Goal: Transaction & Acquisition: Purchase product/service

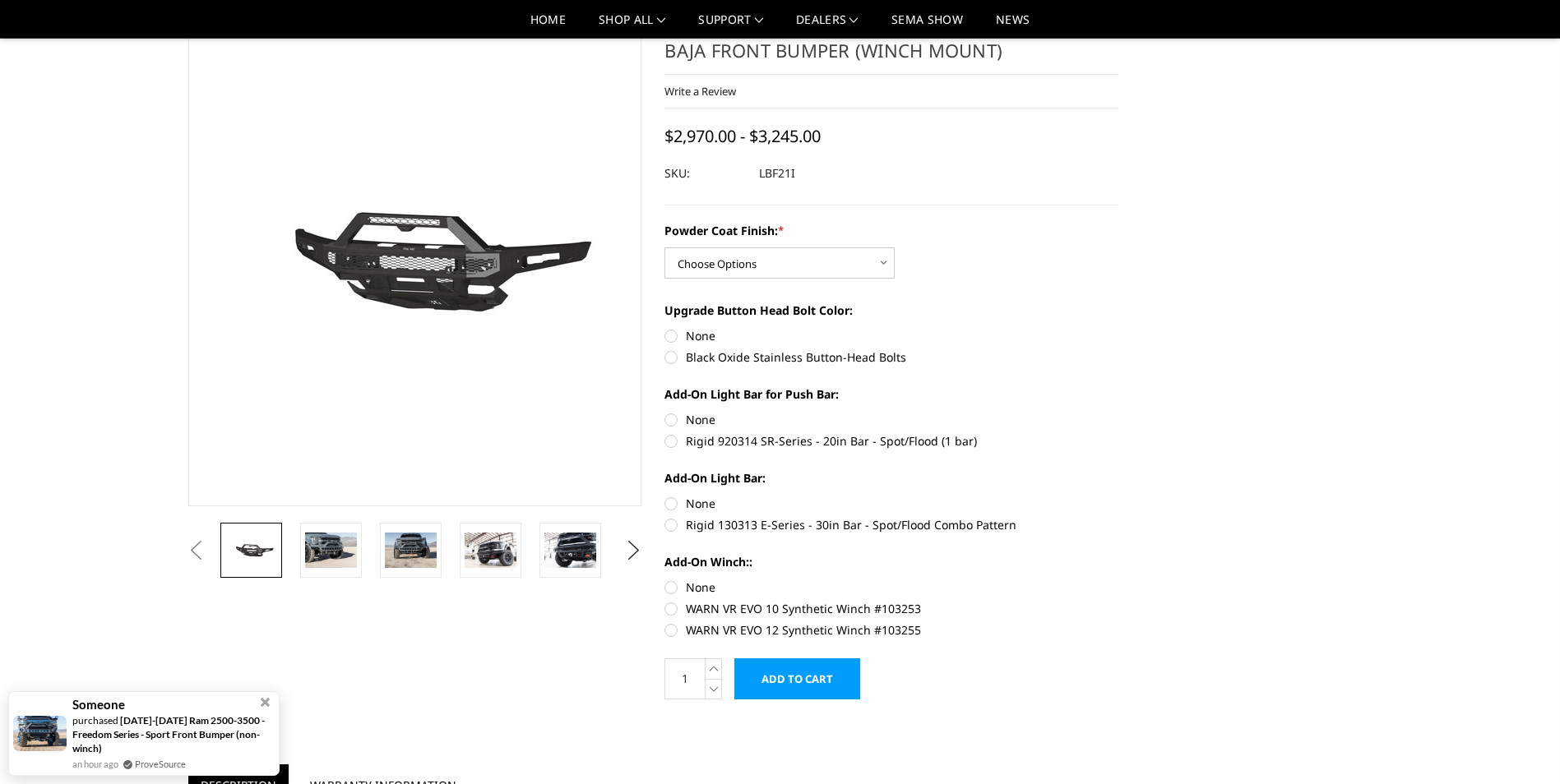
scroll to position [164, 0]
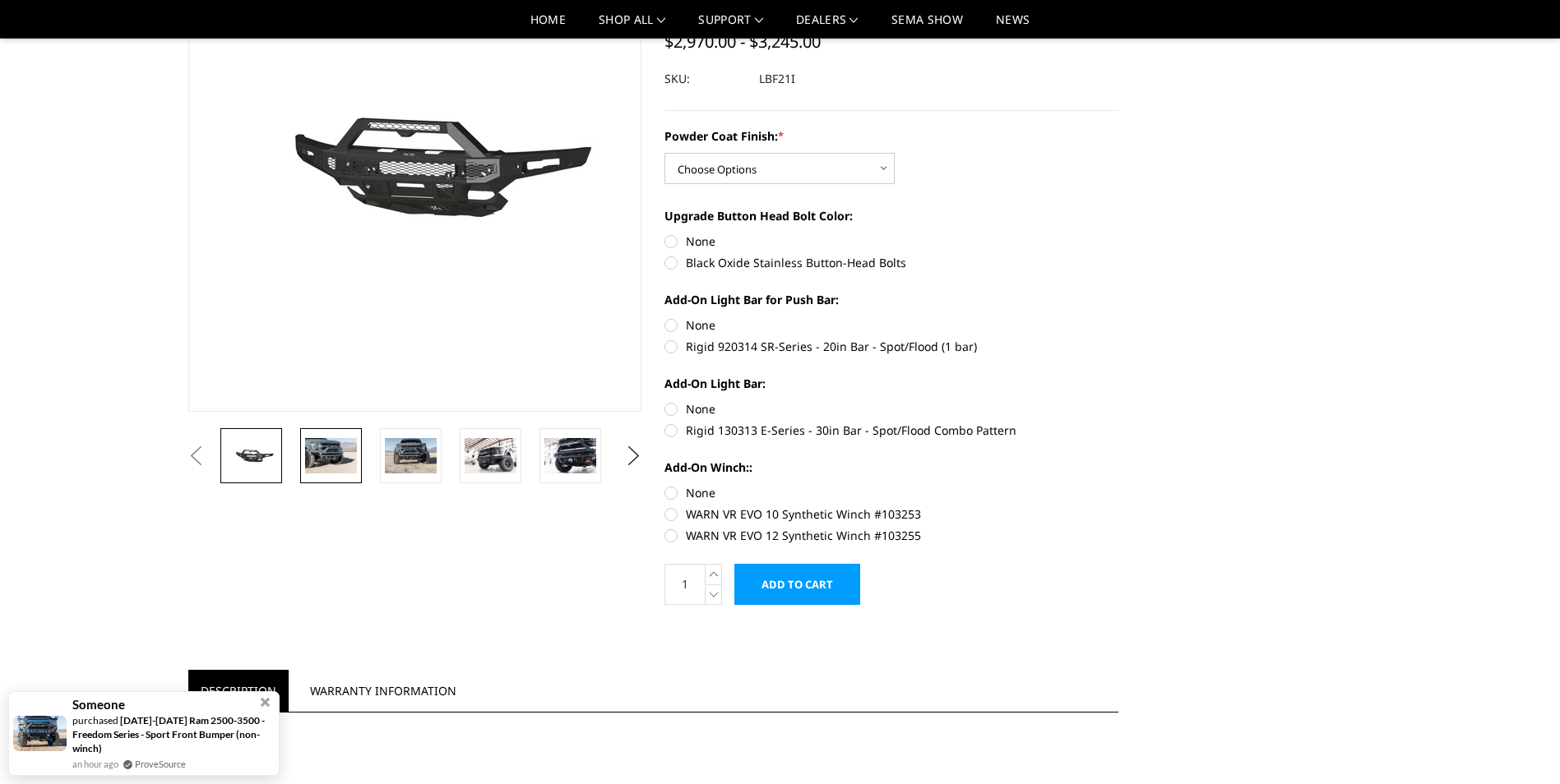
click at [335, 464] on img at bounding box center [331, 455] width 52 height 34
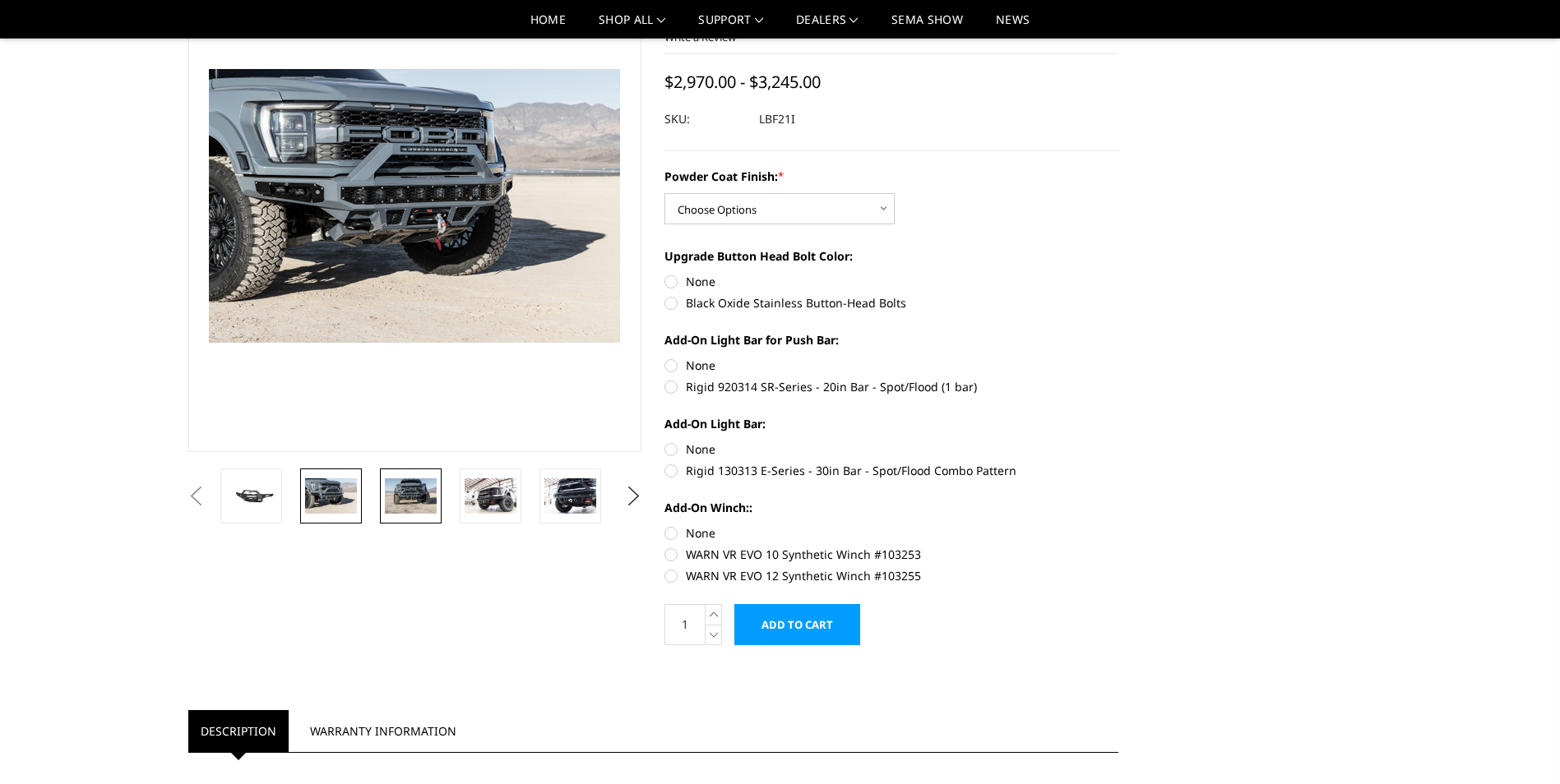
click at [398, 496] on img at bounding box center [411, 495] width 52 height 34
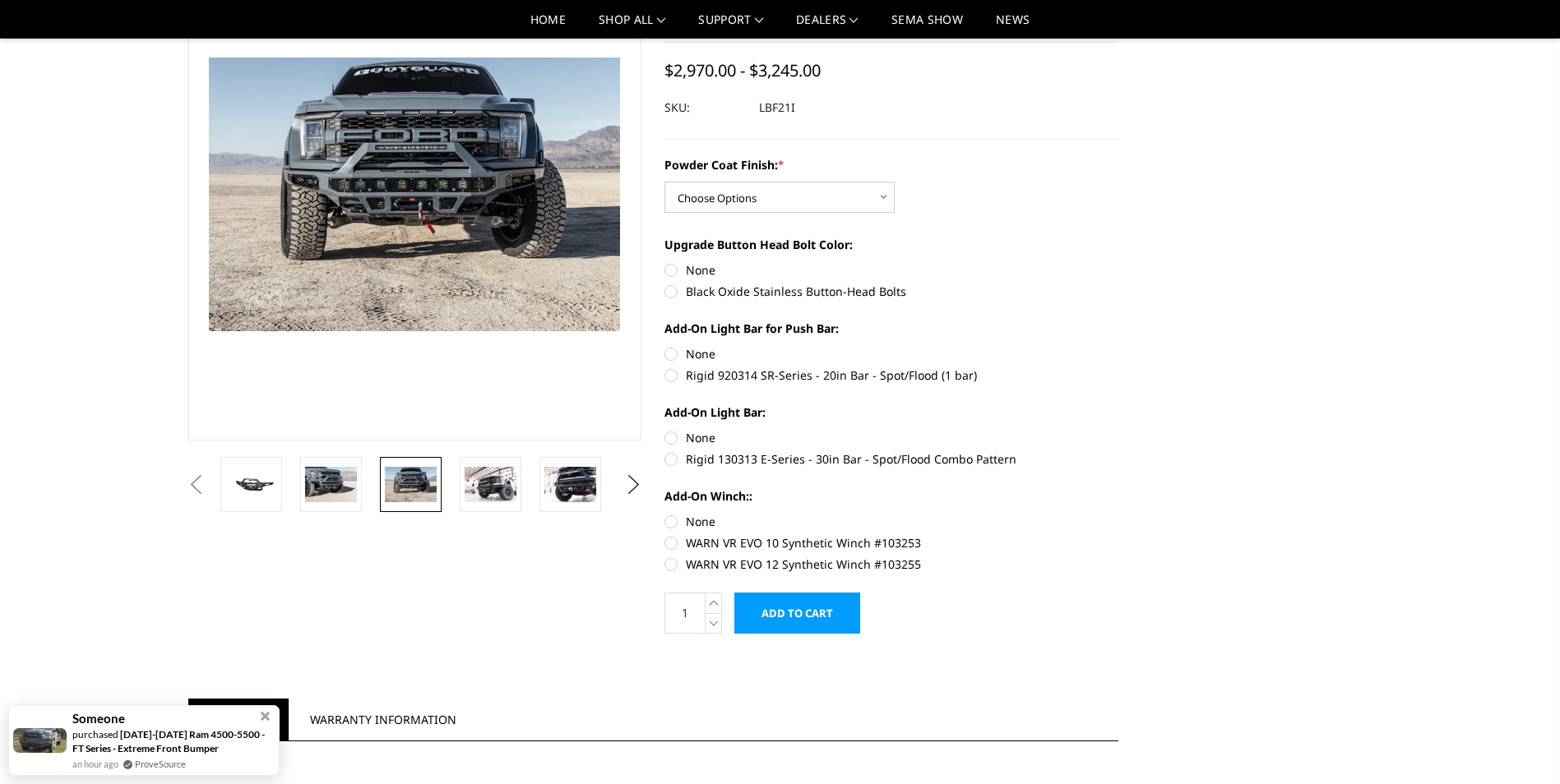
scroll to position [0, 0]
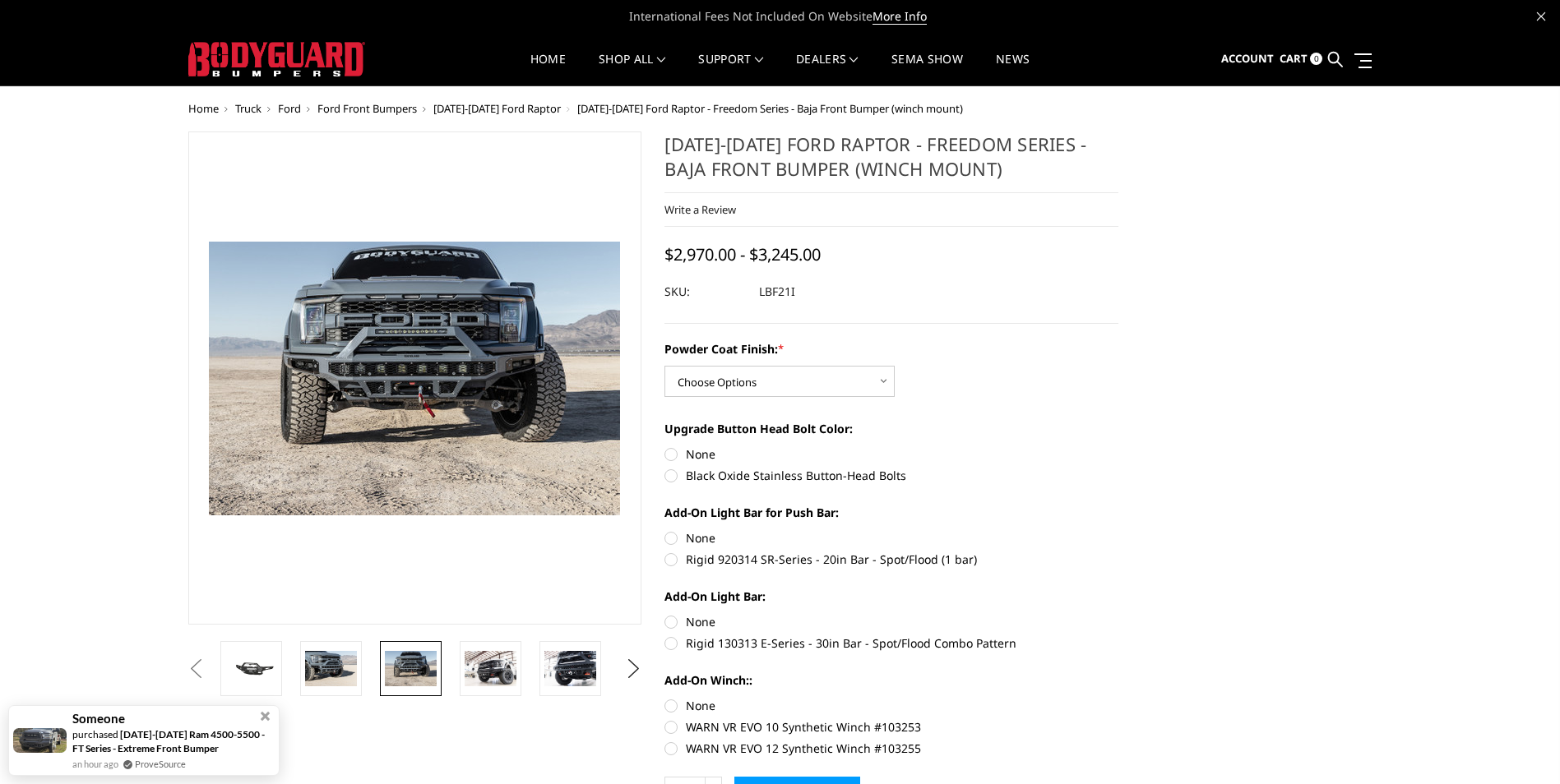
click at [770, 398] on div "Powder Coat Finish: * Choose Options Bare Metal Texture Black Powder Coat Upgra…" at bounding box center [891, 547] width 454 height 414
click at [783, 386] on select "Choose Options Bare Metal Texture Black Powder Coat" at bounding box center [780, 381] width 230 height 32
select select "2766"
click at [665, 365] on select "Choose Options Bare Metal Texture Black Powder Coat" at bounding box center [780, 381] width 230 height 32
click at [1019, 350] on label "Powder Coat Finish: *" at bounding box center [891, 349] width 454 height 18
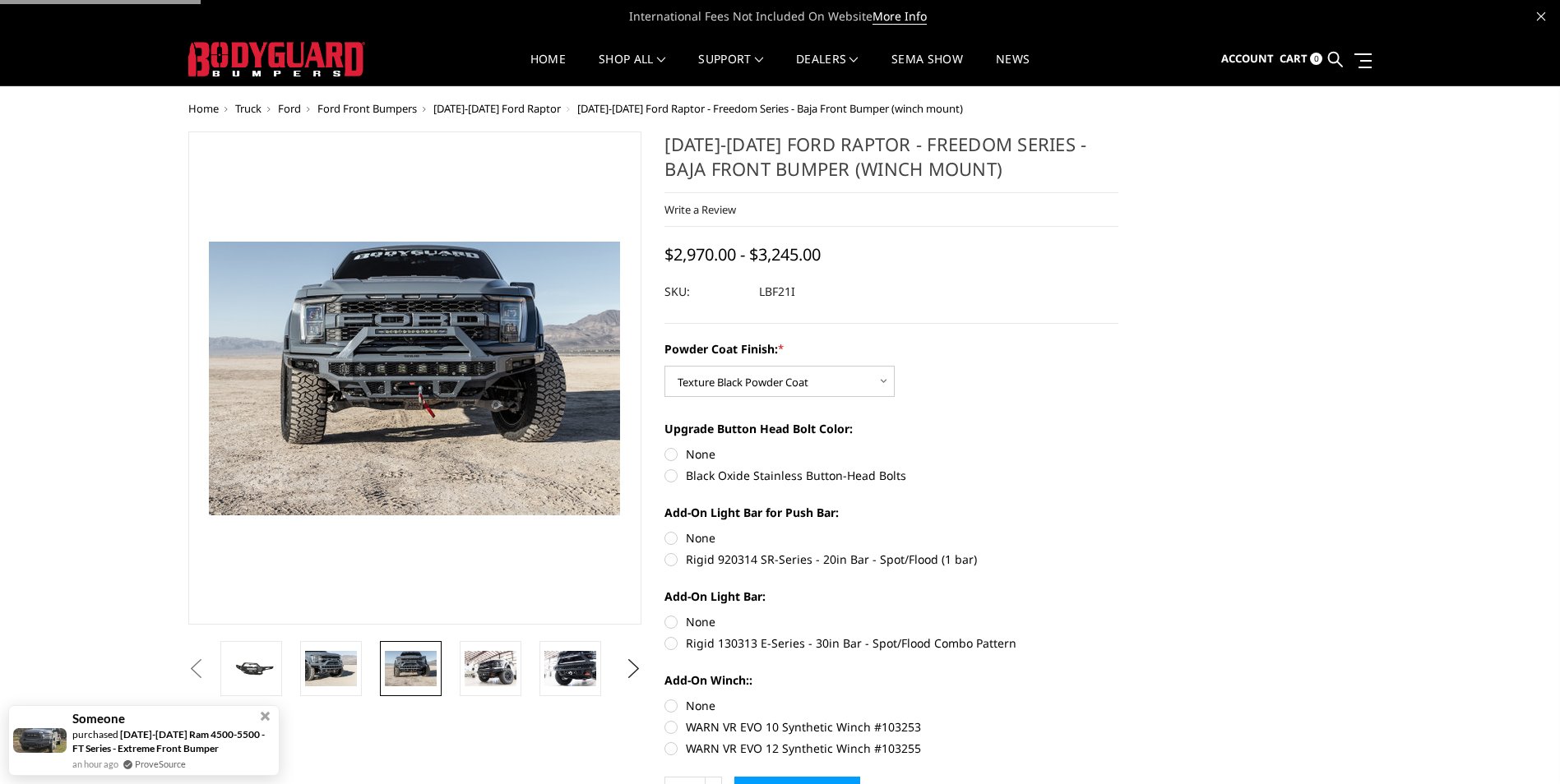
click at [894, 365] on select "Choose Options Bare Metal Texture Black Powder Coat" at bounding box center [780, 381] width 230 height 32
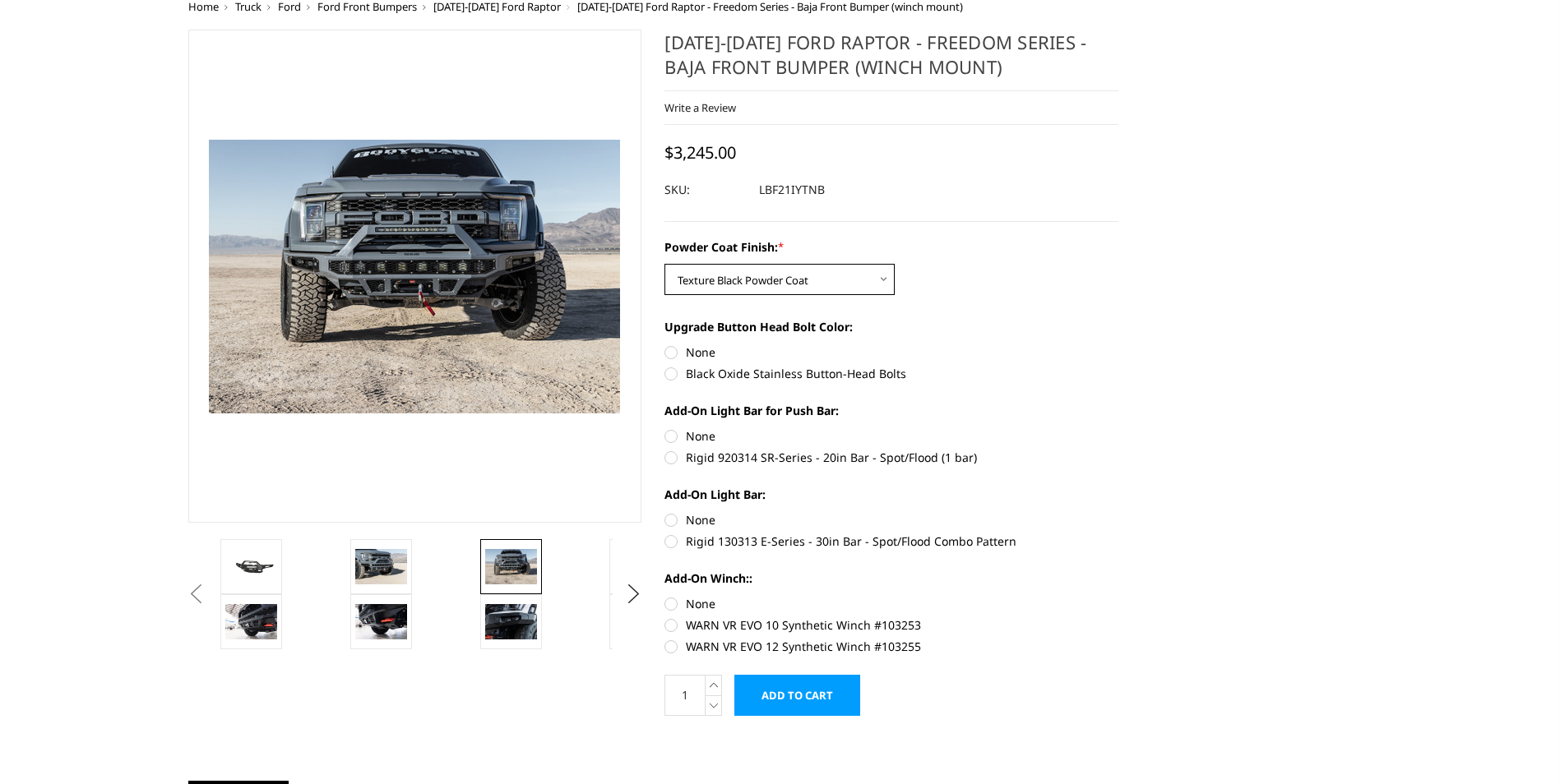
scroll to position [82, 0]
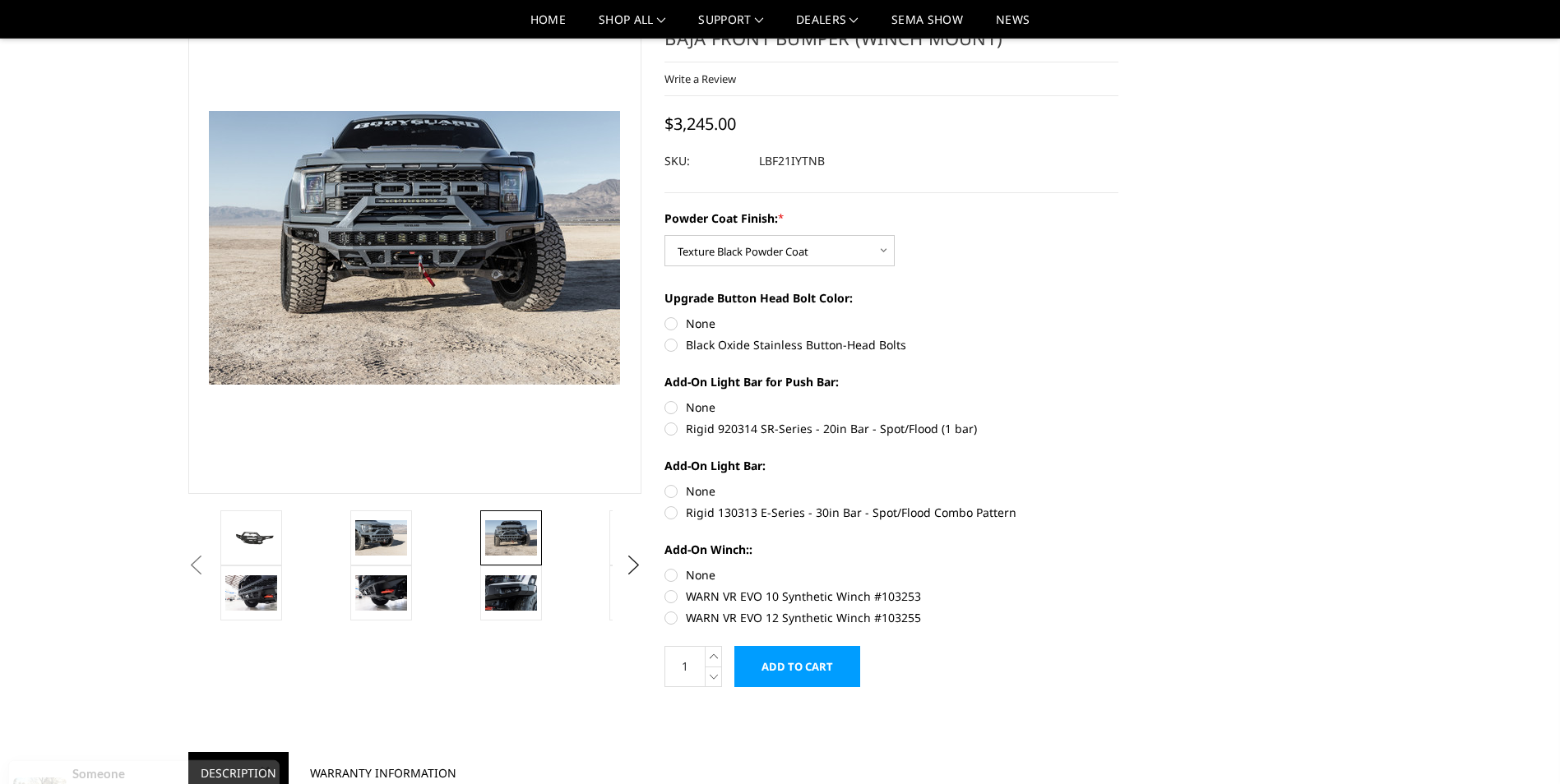
click at [667, 615] on label "WARN VR EVO 12 Synthetic Winch #103255" at bounding box center [891, 617] width 454 height 18
click at [1118, 588] on input "WARN VR EVO 12 Synthetic Winch #103255" at bounding box center [1118, 588] width 1 height 1
radio input "true"
click at [674, 511] on label "Rigid 130313 E-Series - 30in Bar - Spot/Flood Combo Pattern" at bounding box center [891, 513] width 454 height 18
click at [1118, 484] on input "Rigid 130313 E-Series - 30in Bar - Spot/Flood Combo Pattern" at bounding box center [1118, 483] width 1 height 1
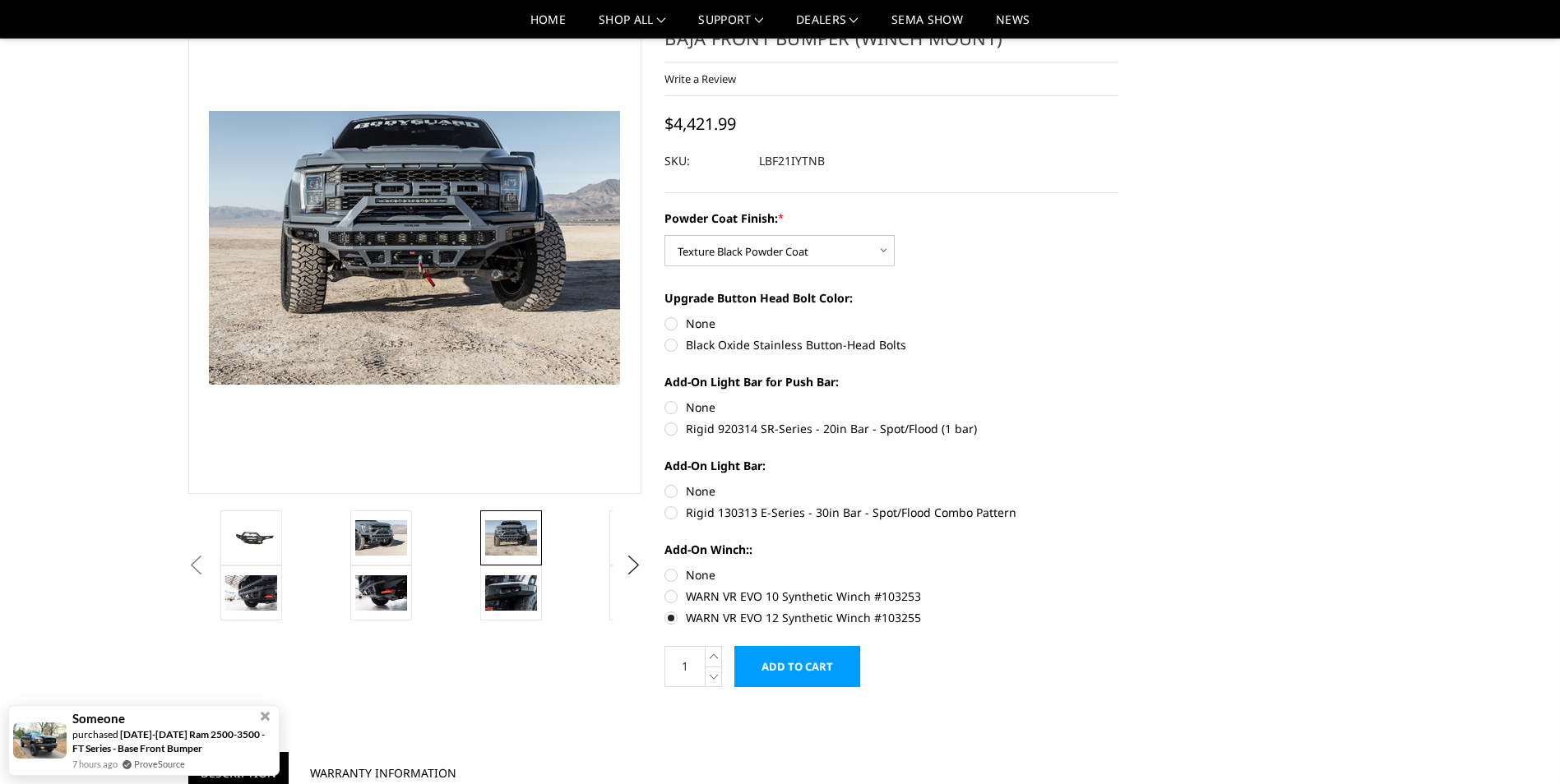
radio input "true"
click at [682, 431] on label "Rigid 920314 SR-Series - 20in Bar - Spot/Flood (1 bar)" at bounding box center [891, 429] width 454 height 18
click at [1118, 400] on input "Rigid 920314 SR-Series - 20in Bar - Spot/Flood (1 bar)" at bounding box center [1118, 399] width 1 height 1
radio input "true"
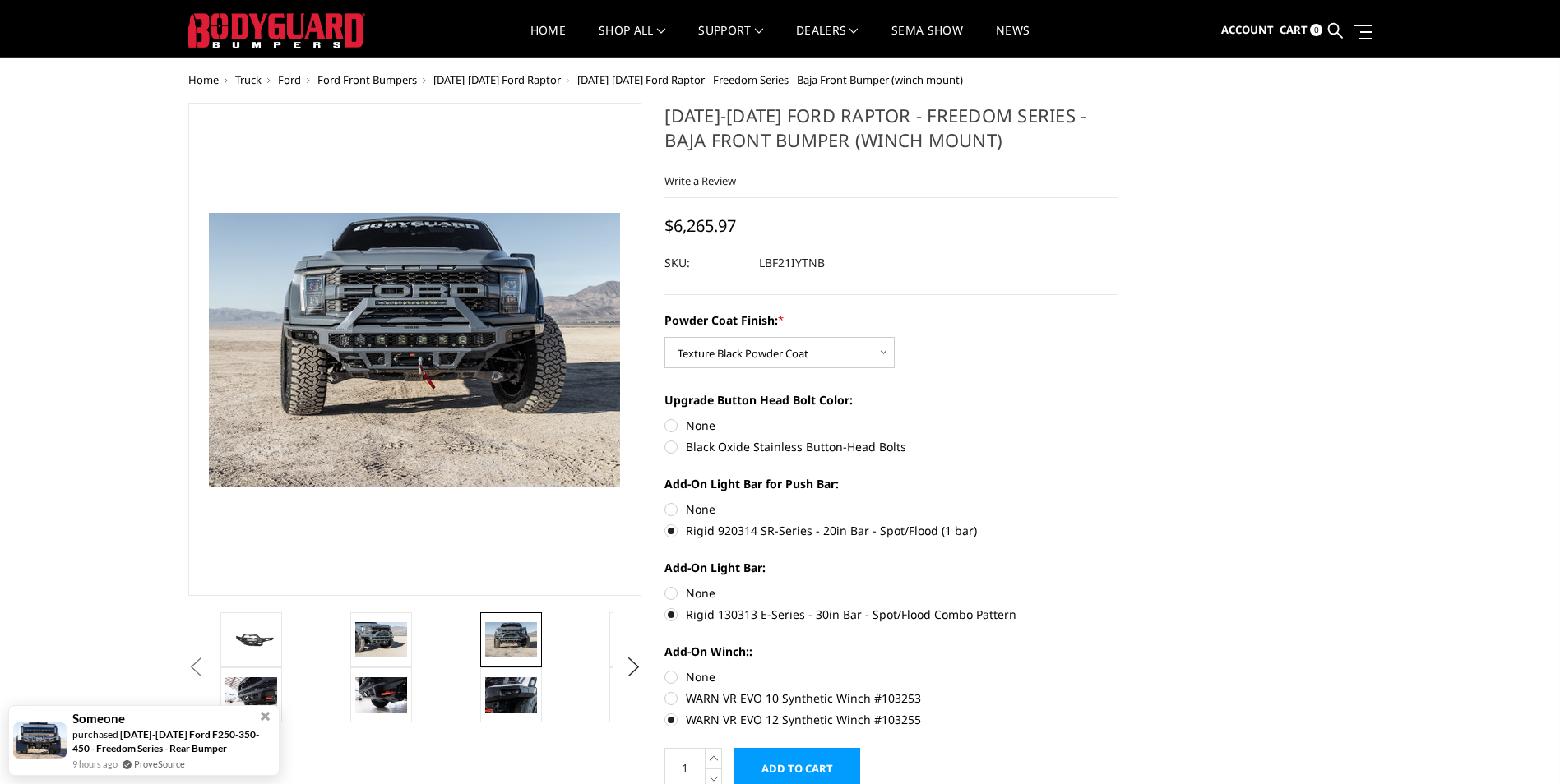
scroll to position [0, 0]
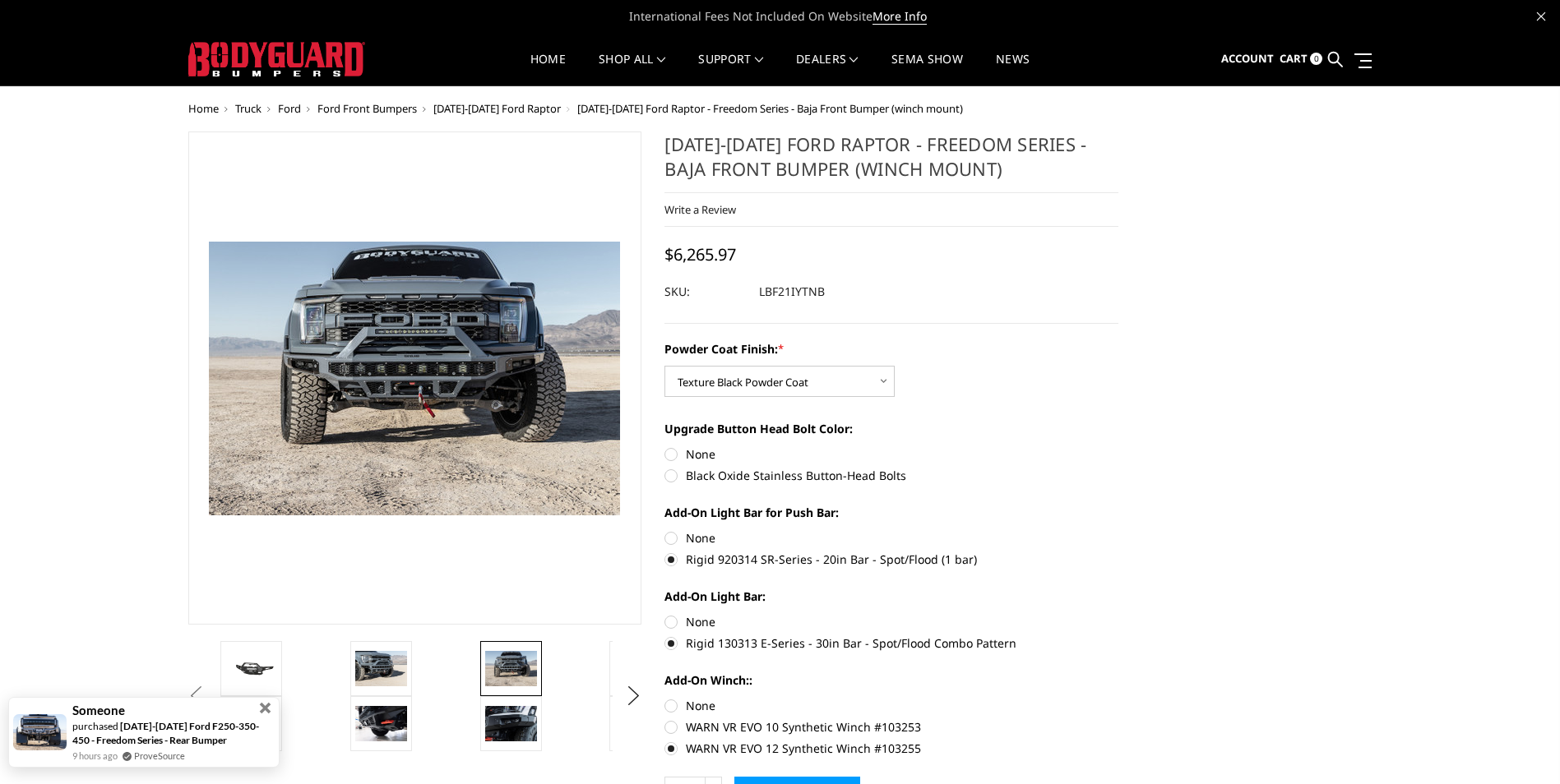
click at [261, 707] on span at bounding box center [265, 708] width 18 height 18
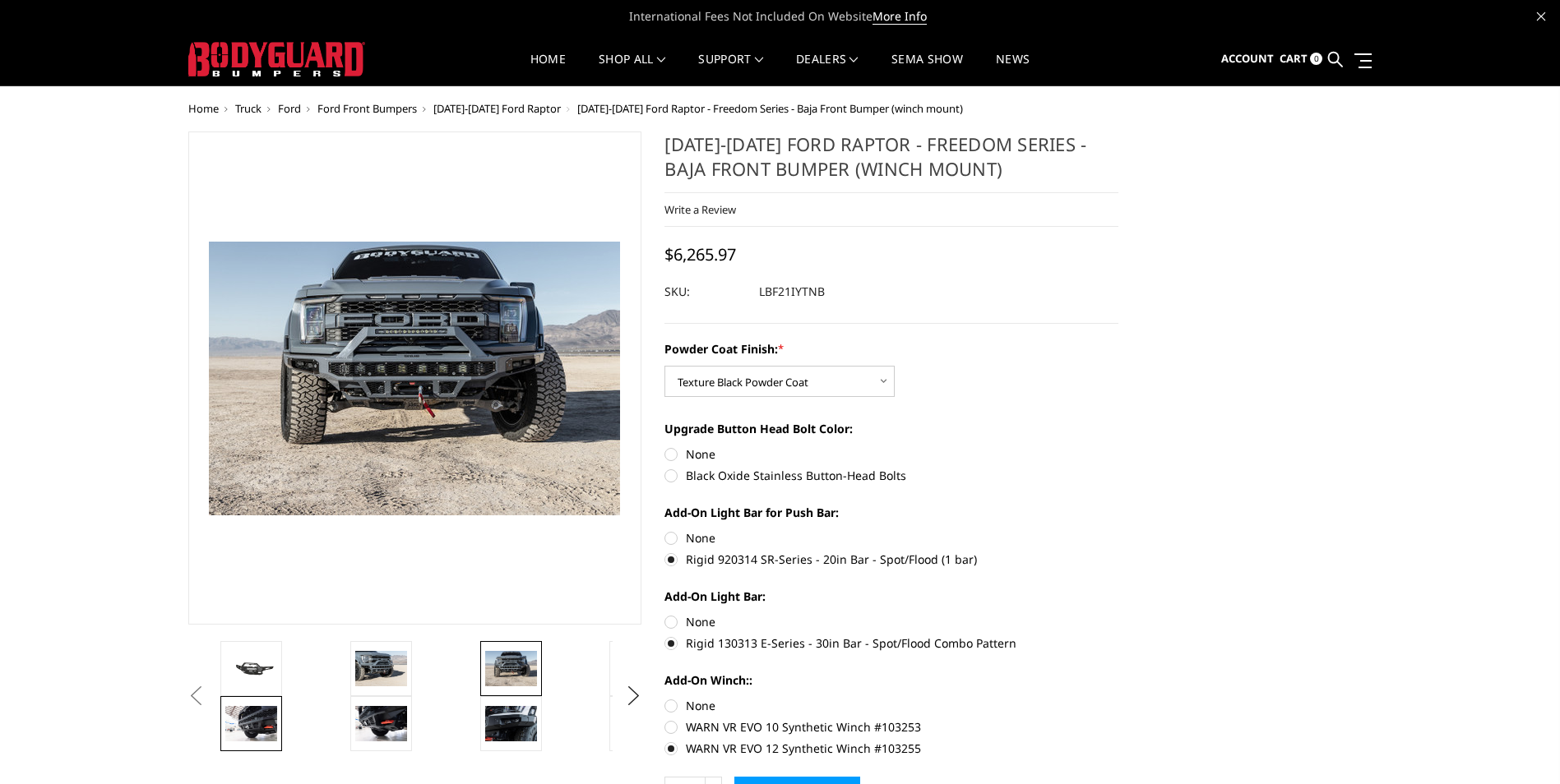
click at [247, 731] on img at bounding box center [252, 722] width 52 height 34
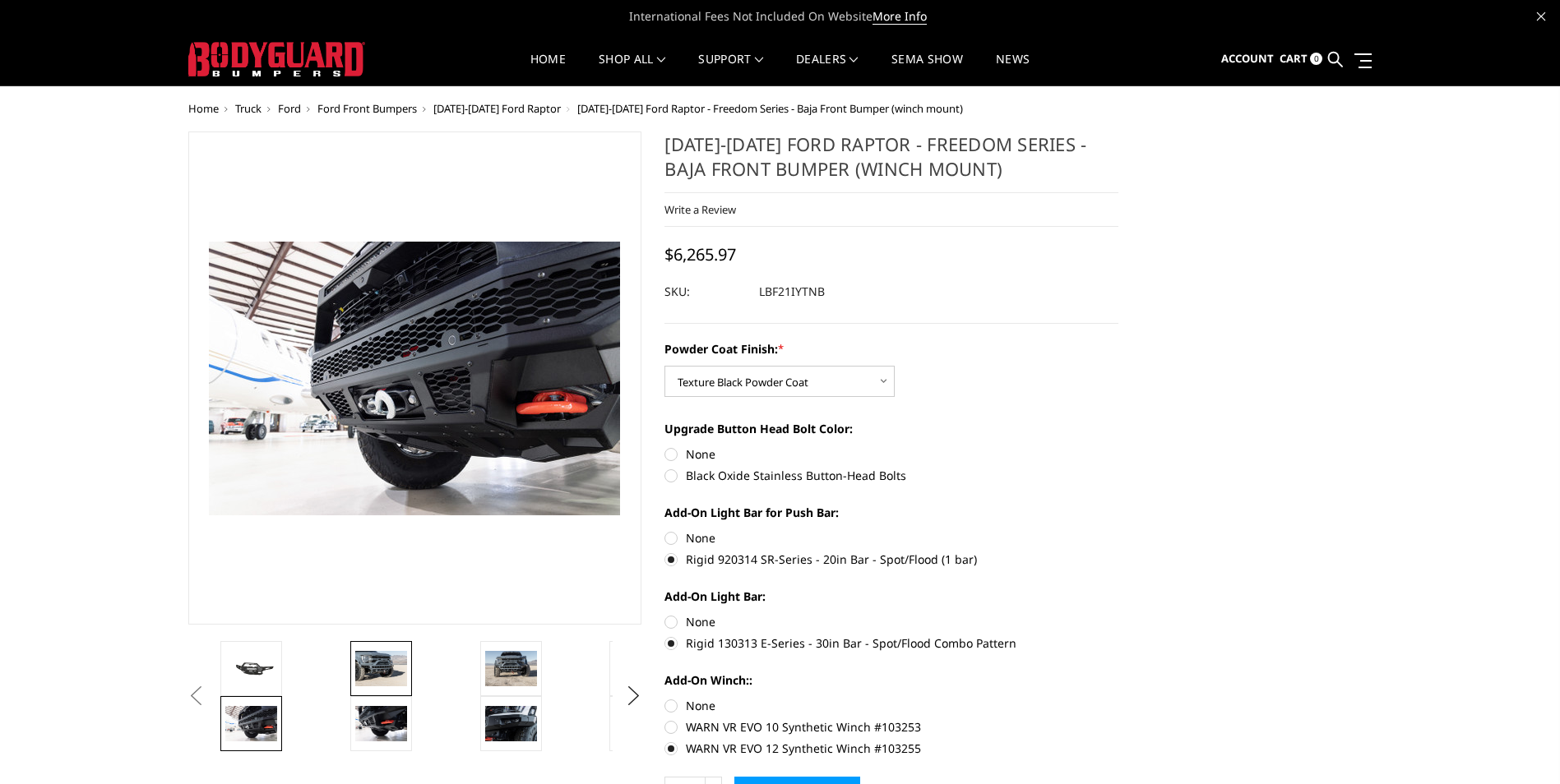
click at [391, 676] on img at bounding box center [381, 667] width 52 height 34
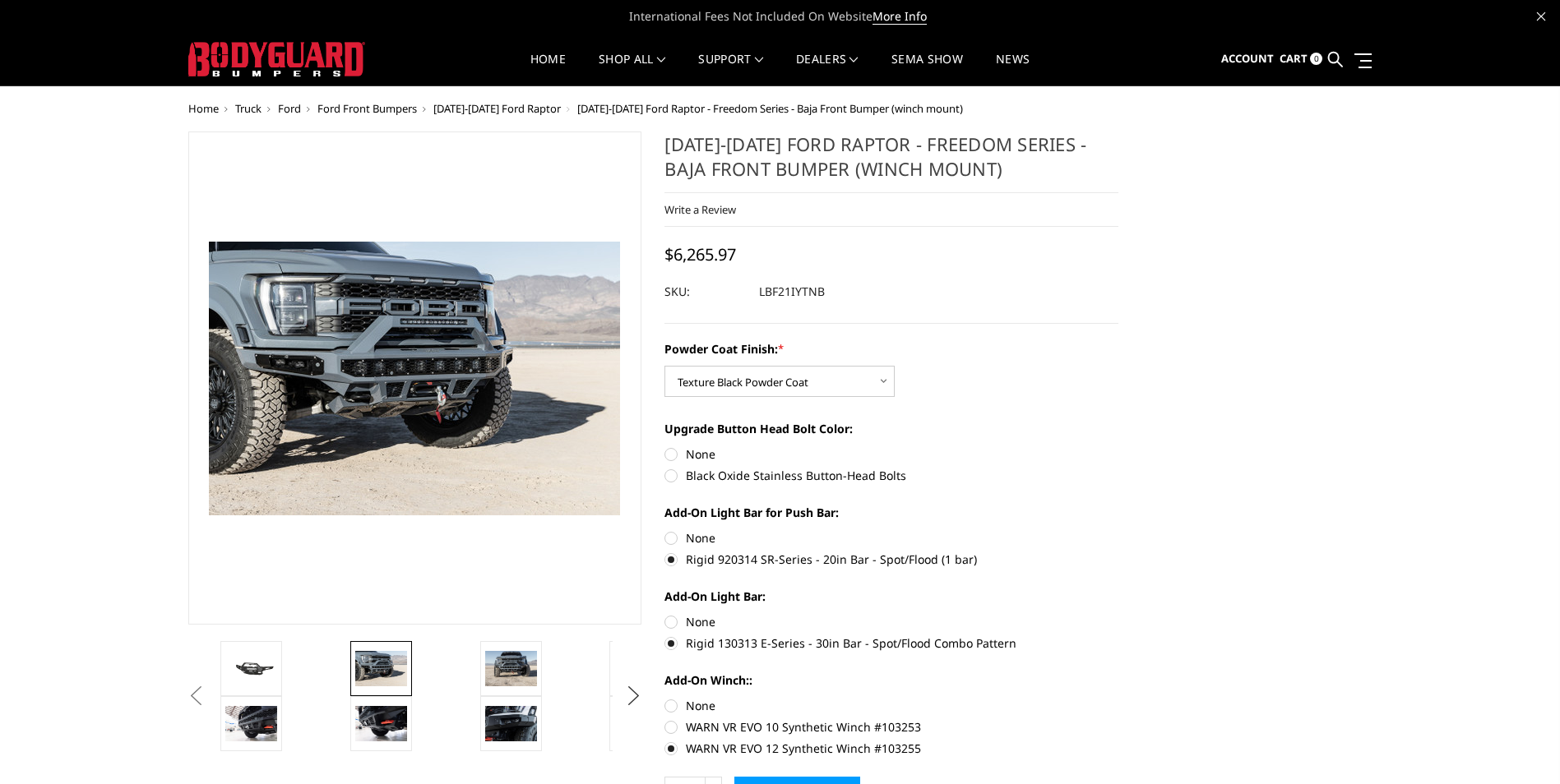
click at [636, 698] on button "Next" at bounding box center [633, 696] width 24 height 24
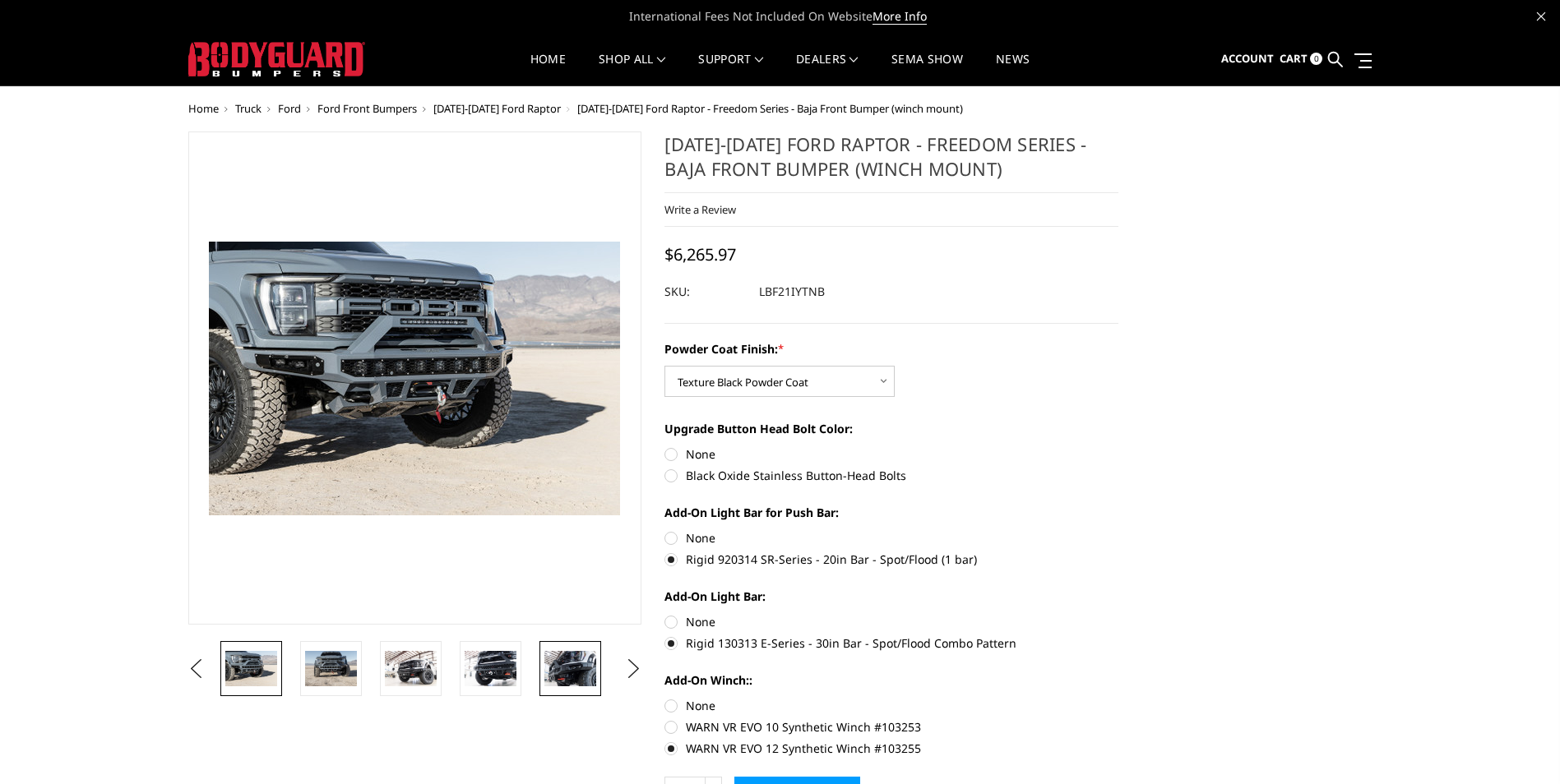
click at [562, 666] on img at bounding box center [571, 667] width 52 height 34
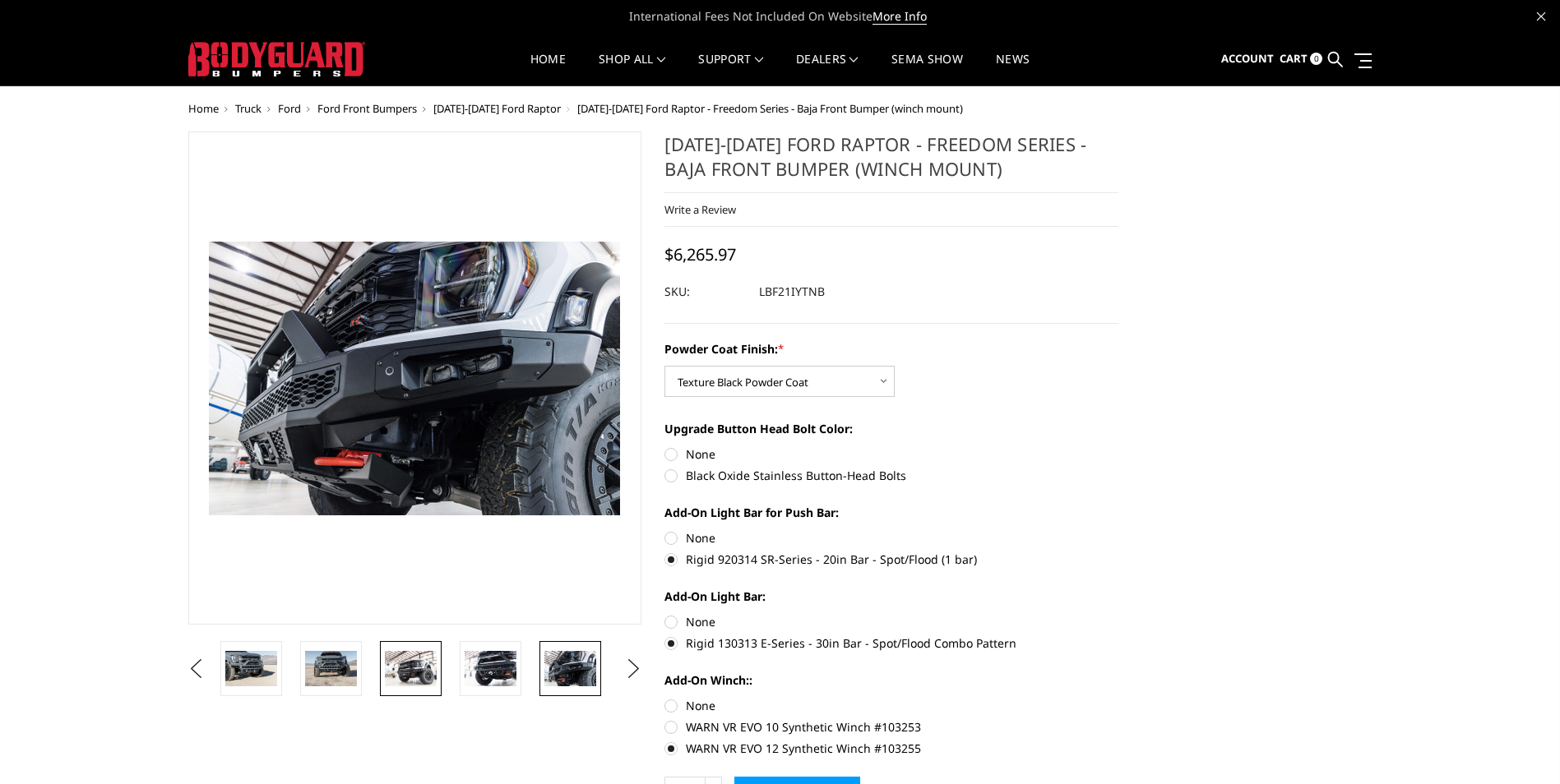
click at [425, 675] on img at bounding box center [411, 667] width 52 height 34
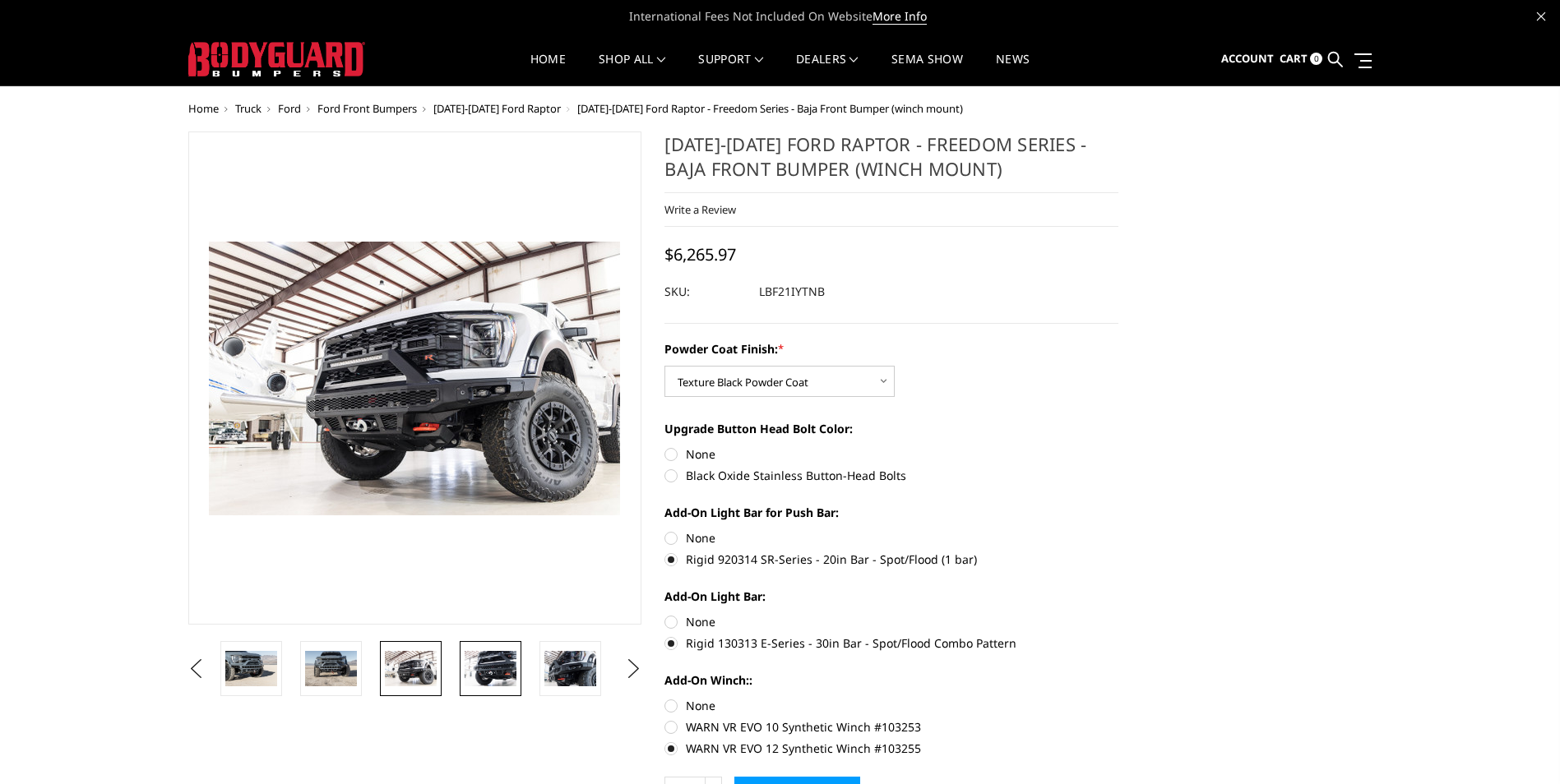
click at [491, 666] on img at bounding box center [490, 667] width 52 height 34
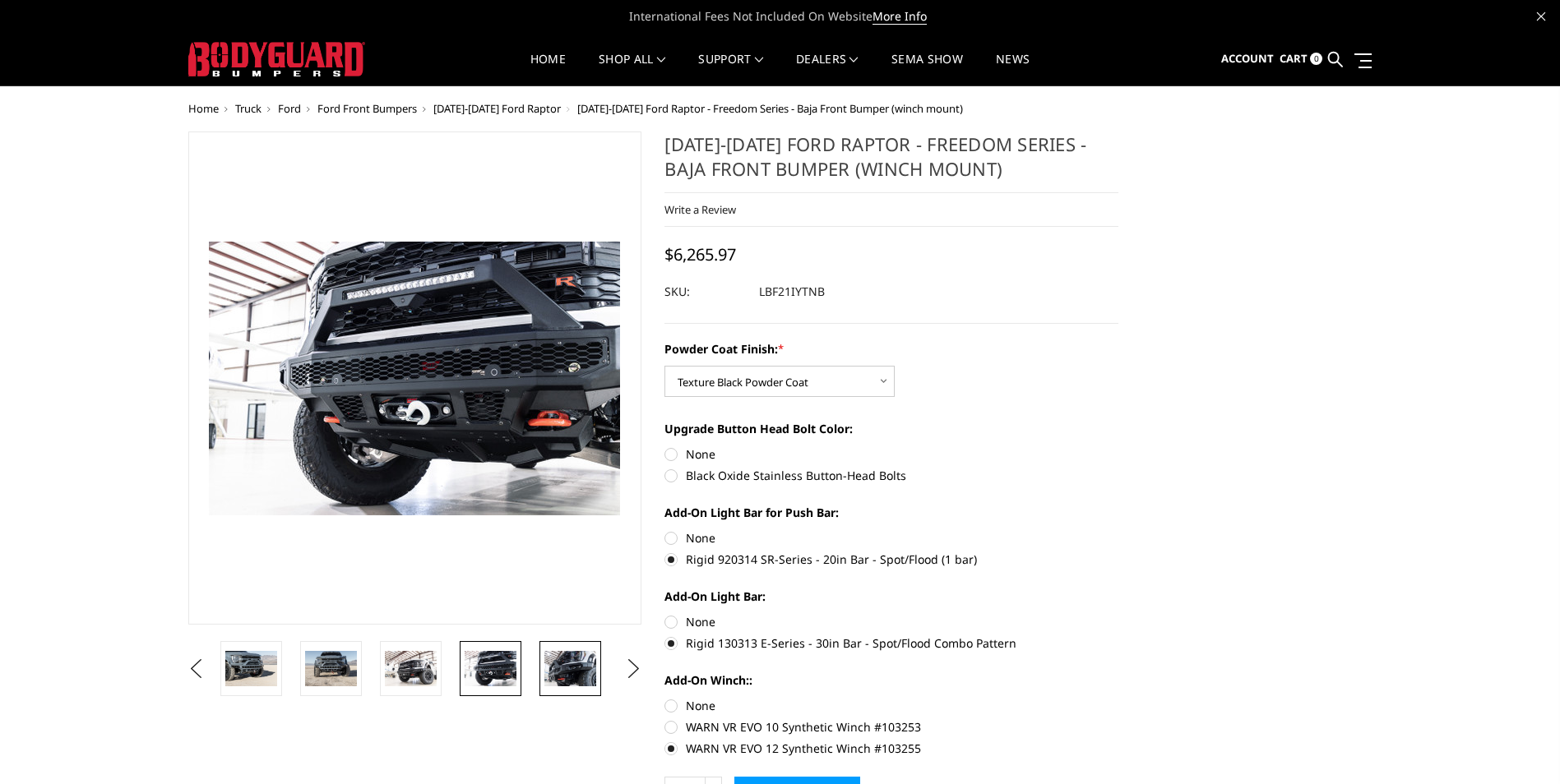
click at [573, 660] on img at bounding box center [571, 667] width 52 height 34
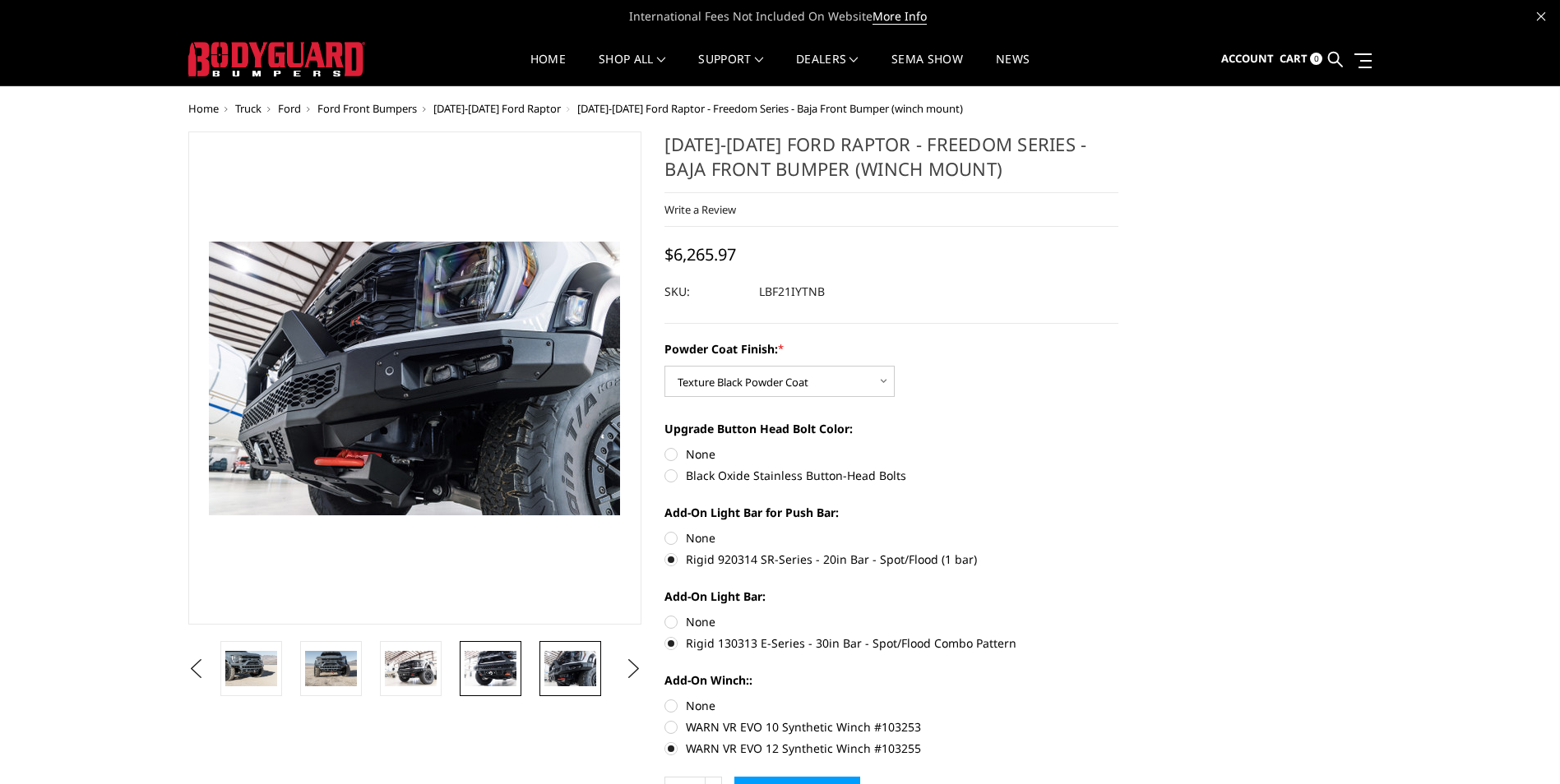
click at [501, 672] on img at bounding box center [490, 667] width 52 height 34
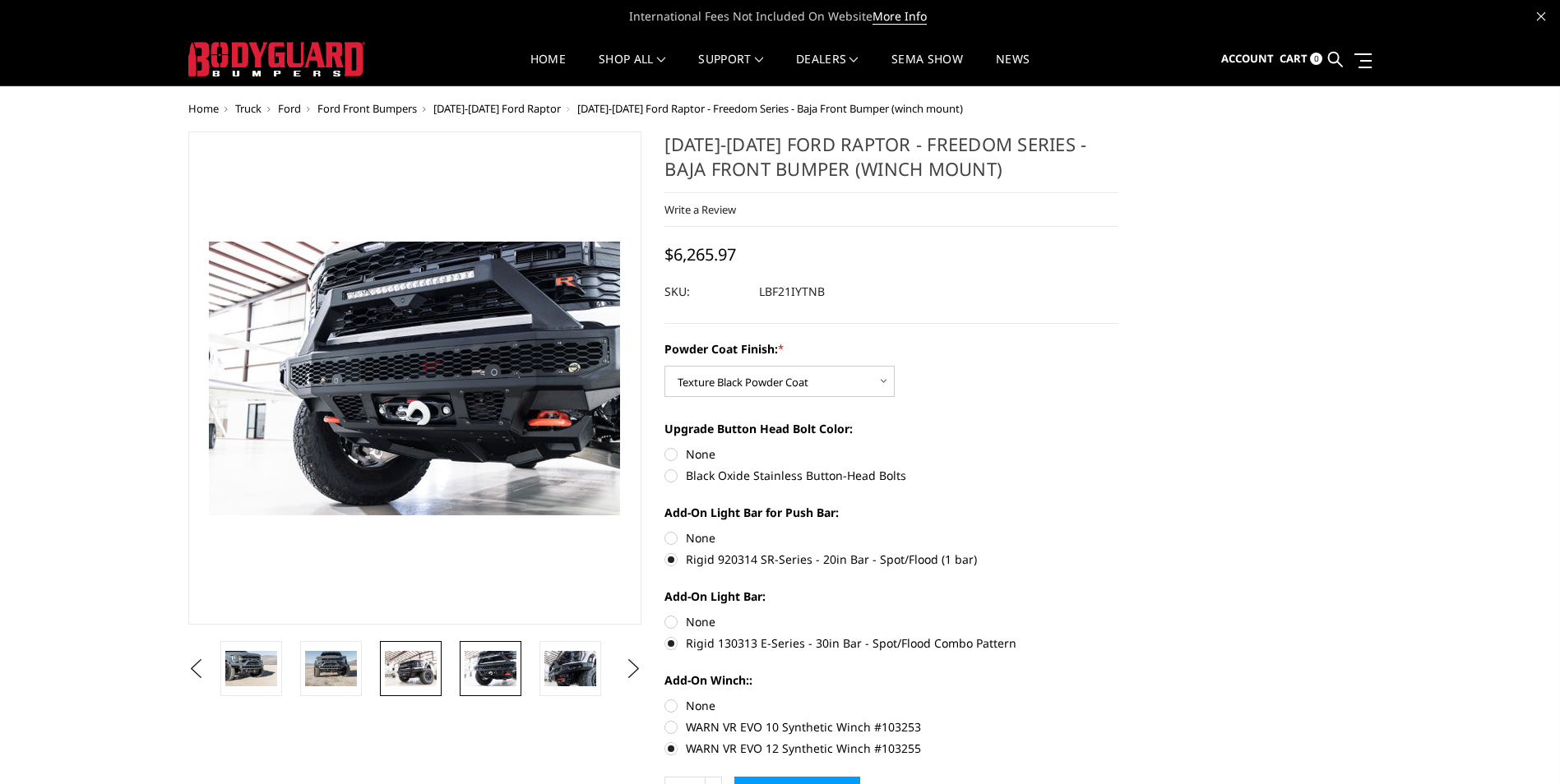
click at [392, 671] on img at bounding box center [411, 667] width 52 height 34
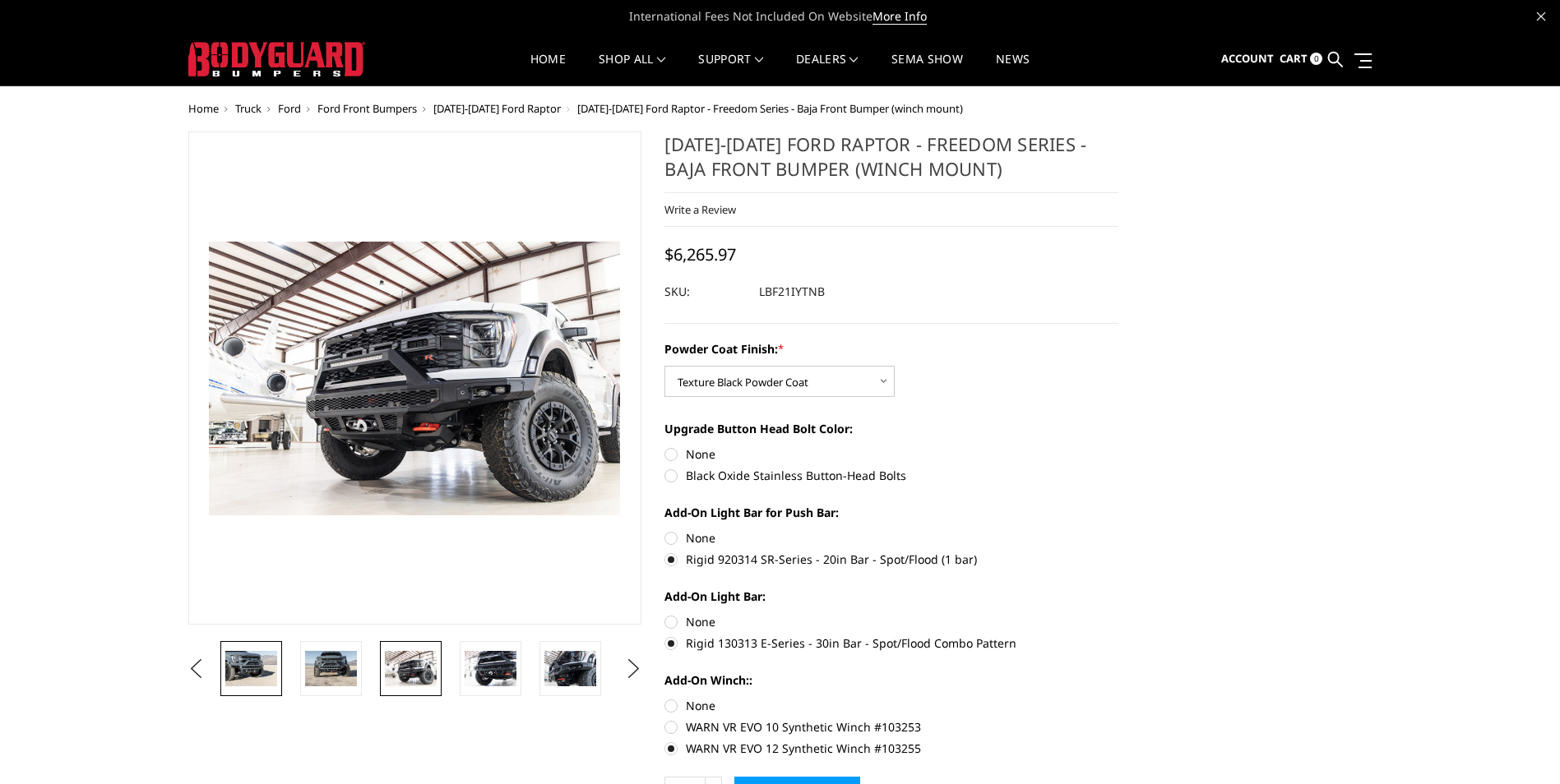
click at [248, 654] on img at bounding box center [252, 667] width 52 height 34
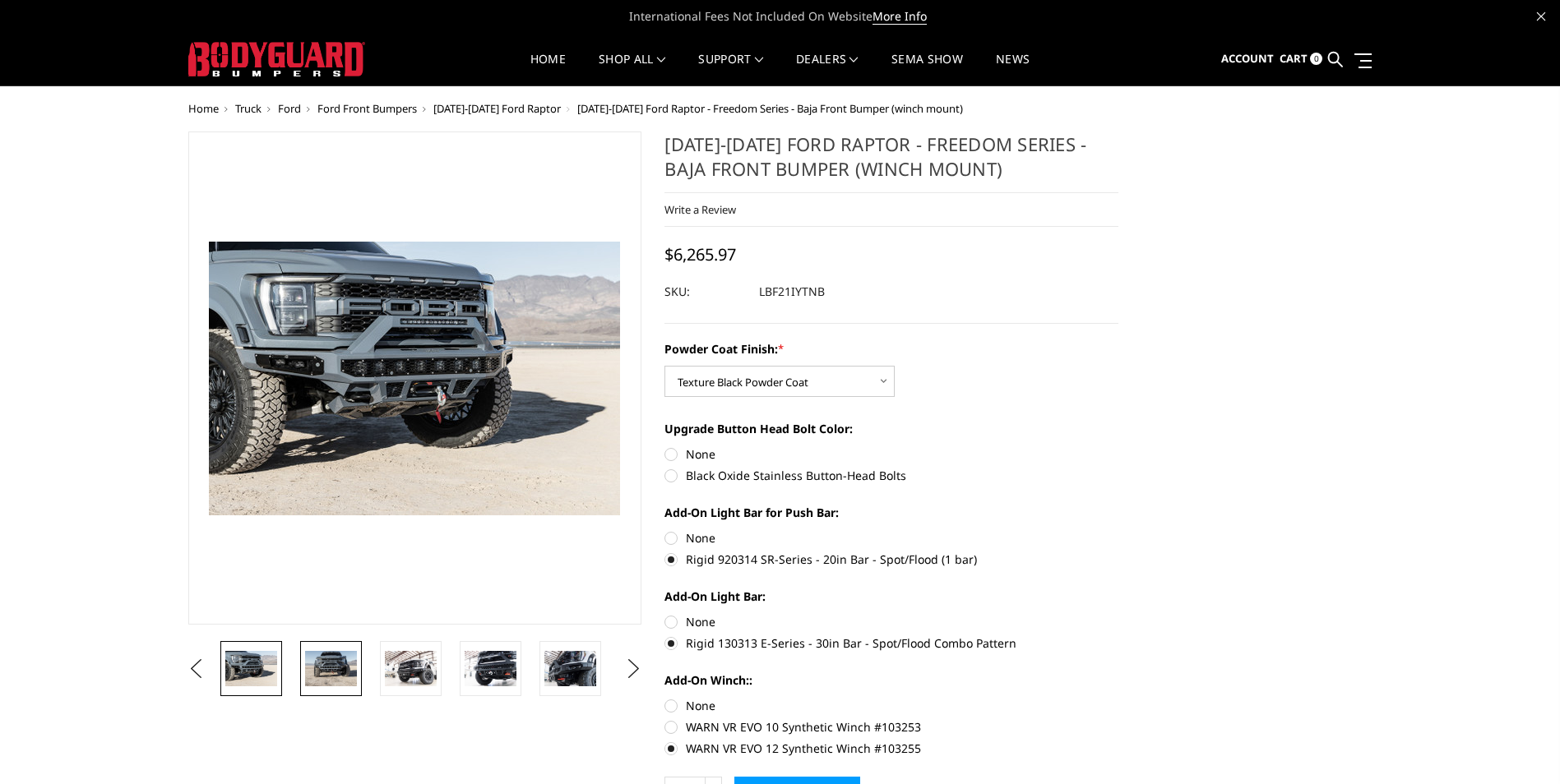
click at [305, 661] on img at bounding box center [331, 667] width 52 height 34
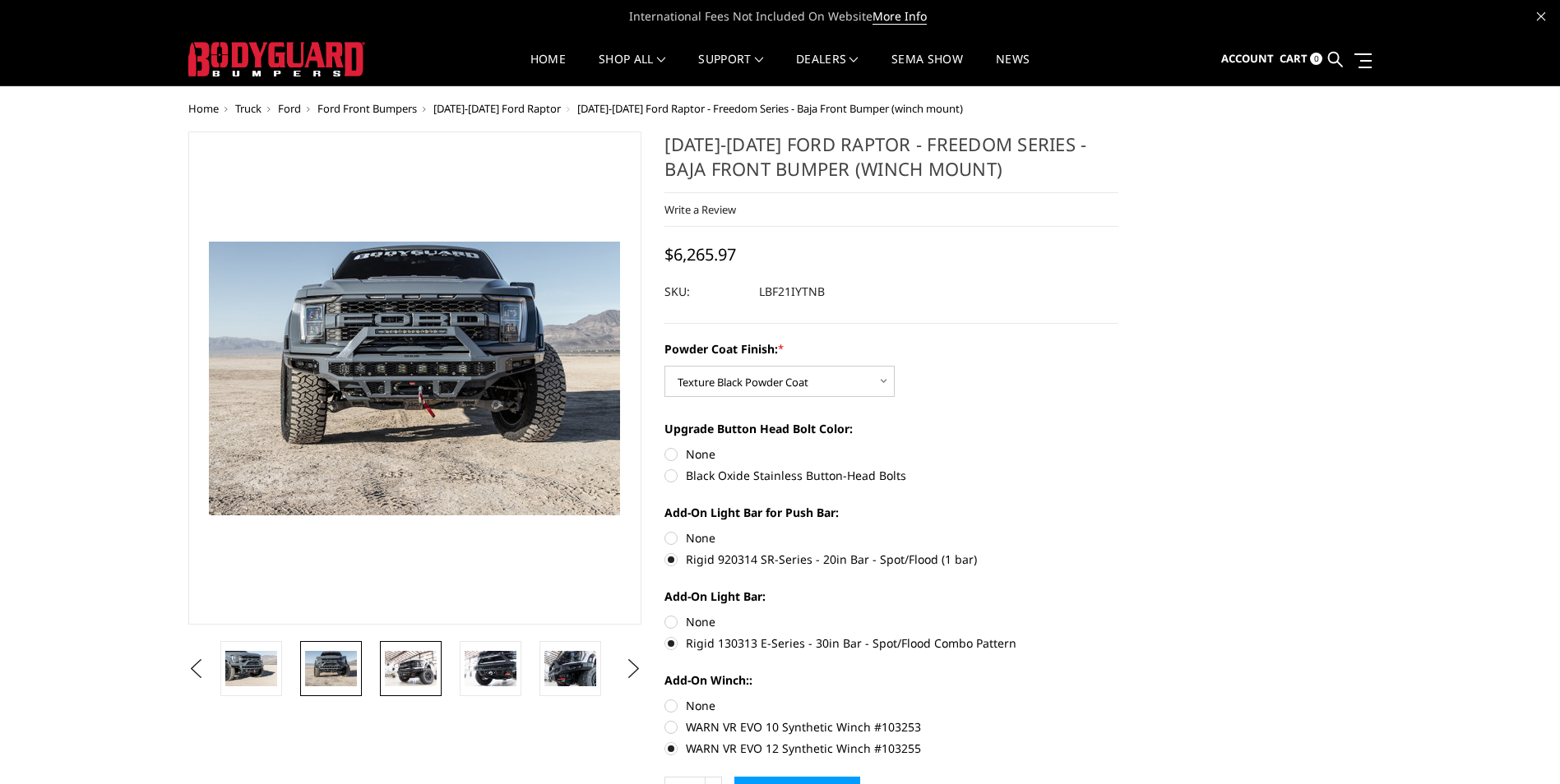
click at [429, 675] on img at bounding box center [411, 667] width 52 height 34
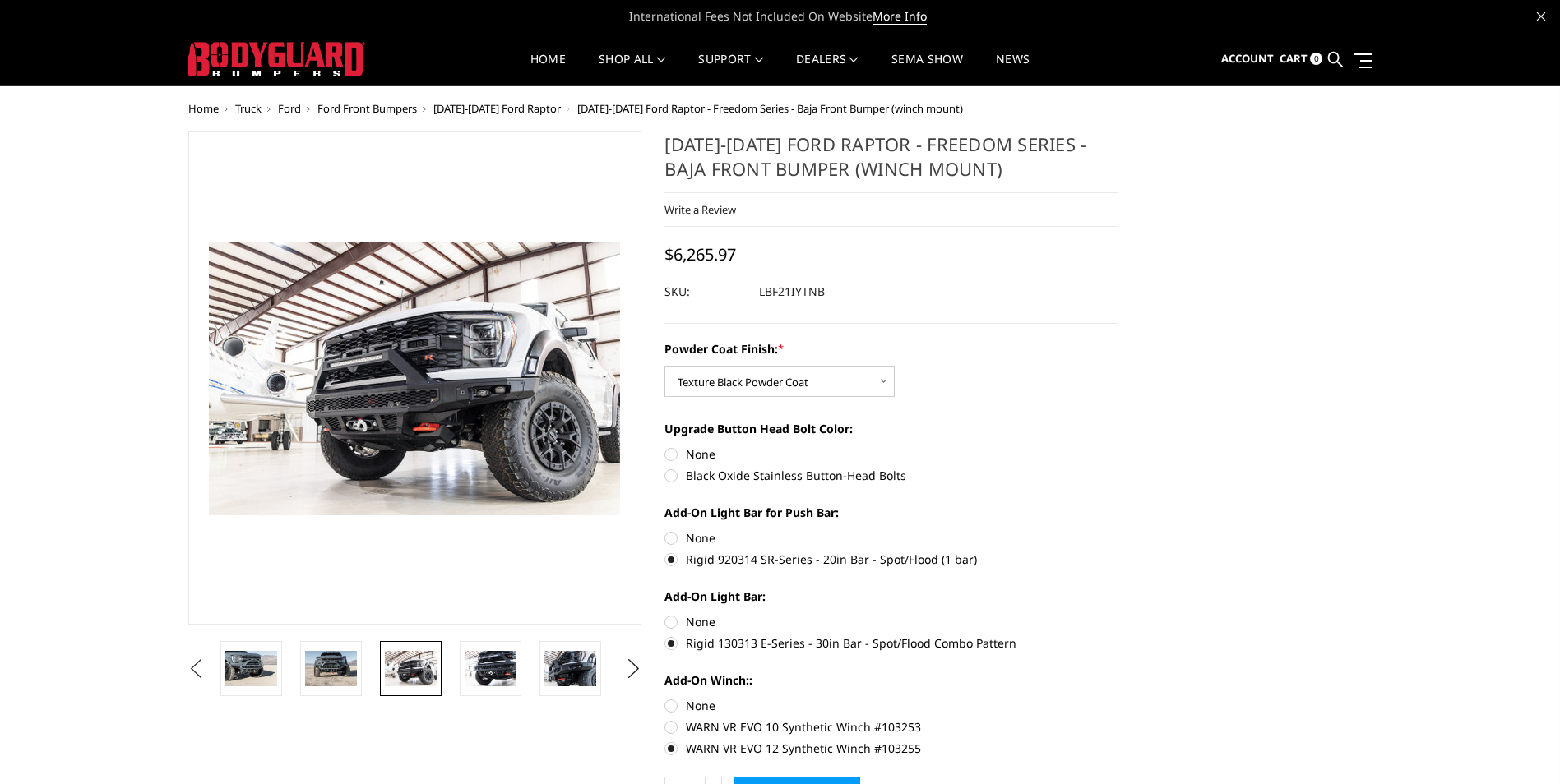
click at [186, 671] on button "Previous" at bounding box center [197, 669] width 24 height 24
click at [177, 675] on section "Previous Next" at bounding box center [415, 414] width 476 height 565
click at [209, 668] on button "Previous" at bounding box center [197, 669] width 24 height 24
click at [209, 672] on button "Previous" at bounding box center [197, 669] width 24 height 24
click at [209, 671] on button "Previous" at bounding box center [197, 669] width 24 height 24
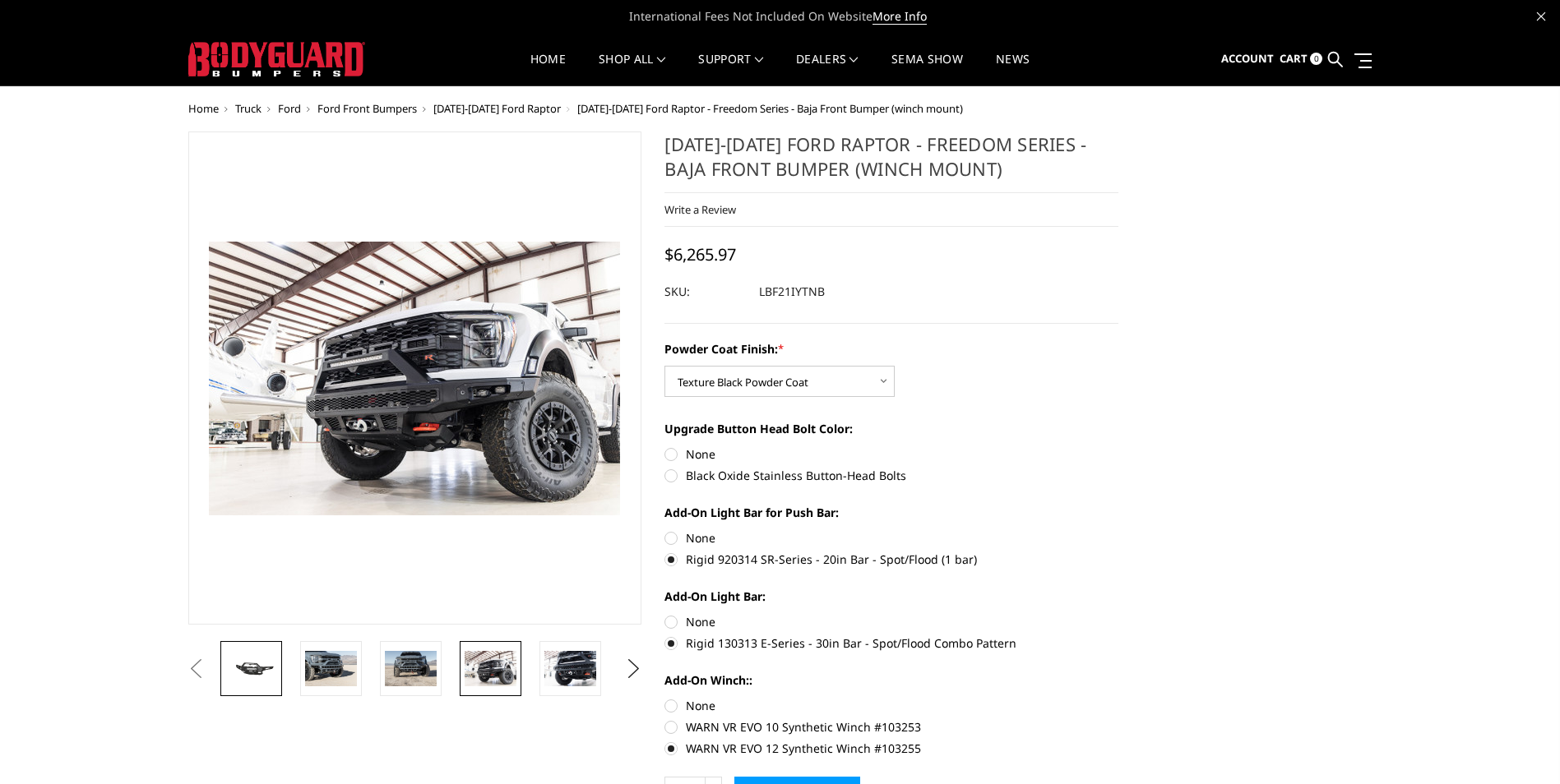
click at [261, 672] on img at bounding box center [252, 669] width 52 height 24
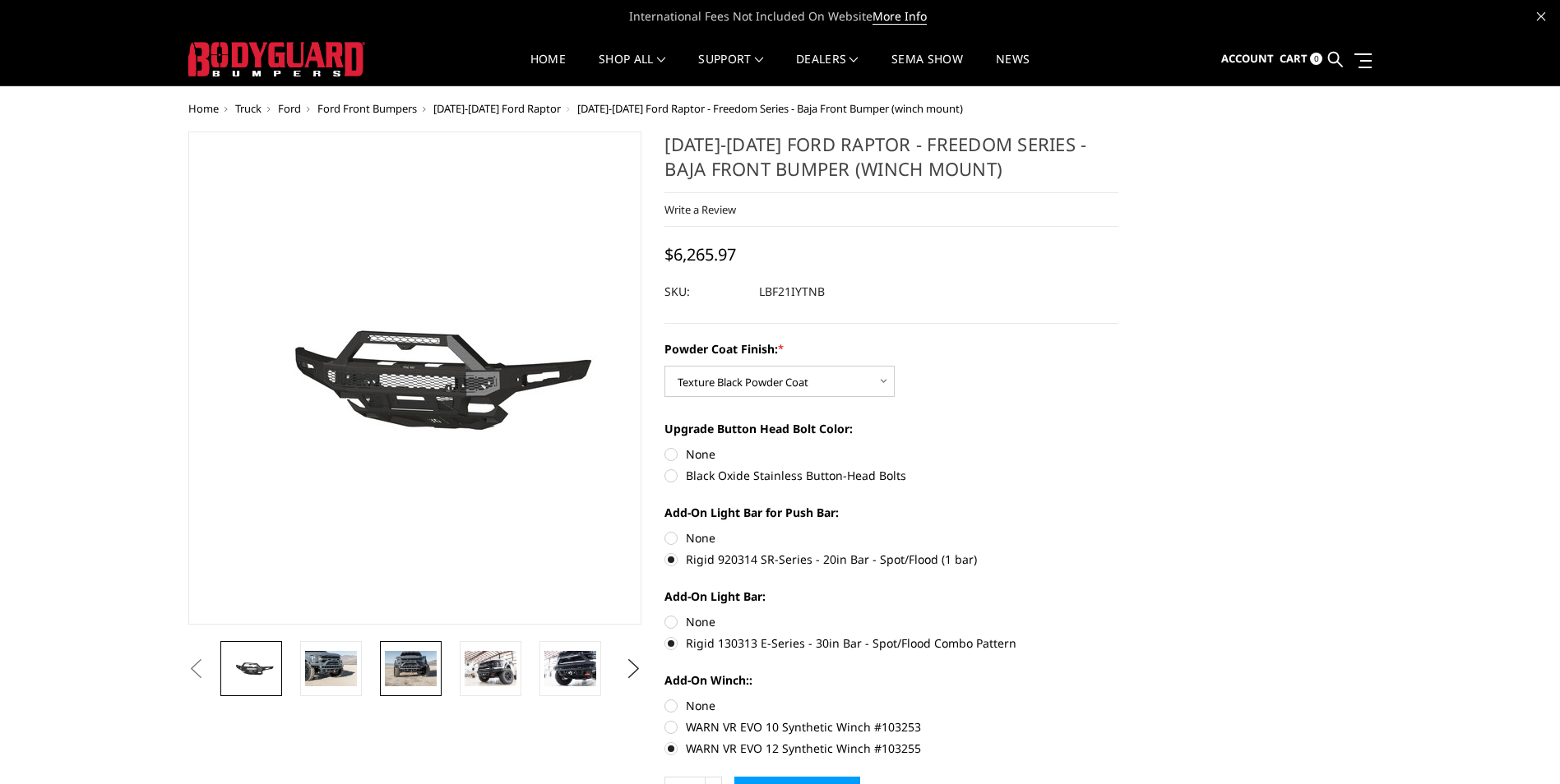
click at [405, 650] on link at bounding box center [410, 668] width 62 height 55
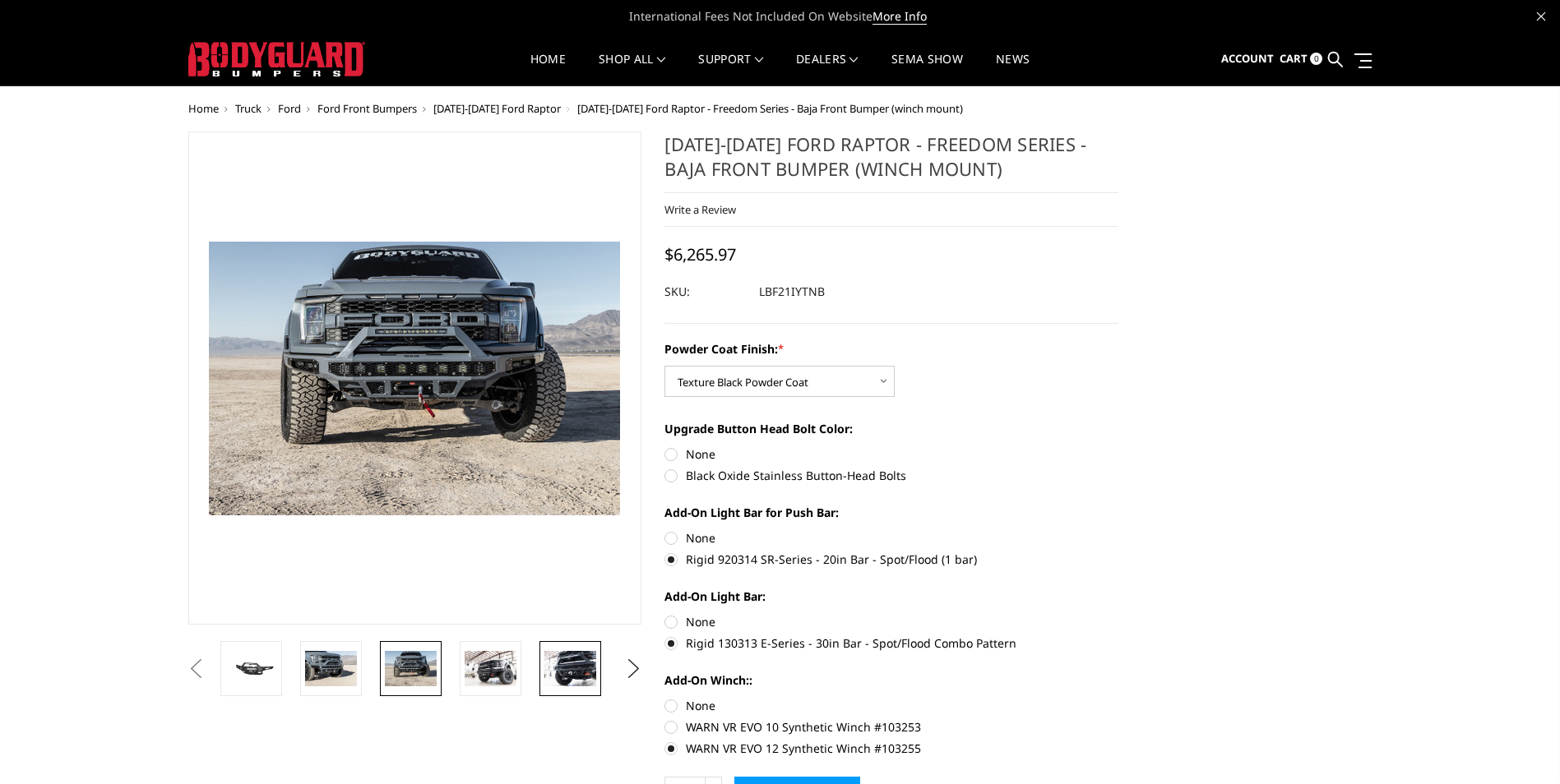
click at [587, 672] on img at bounding box center [571, 667] width 52 height 34
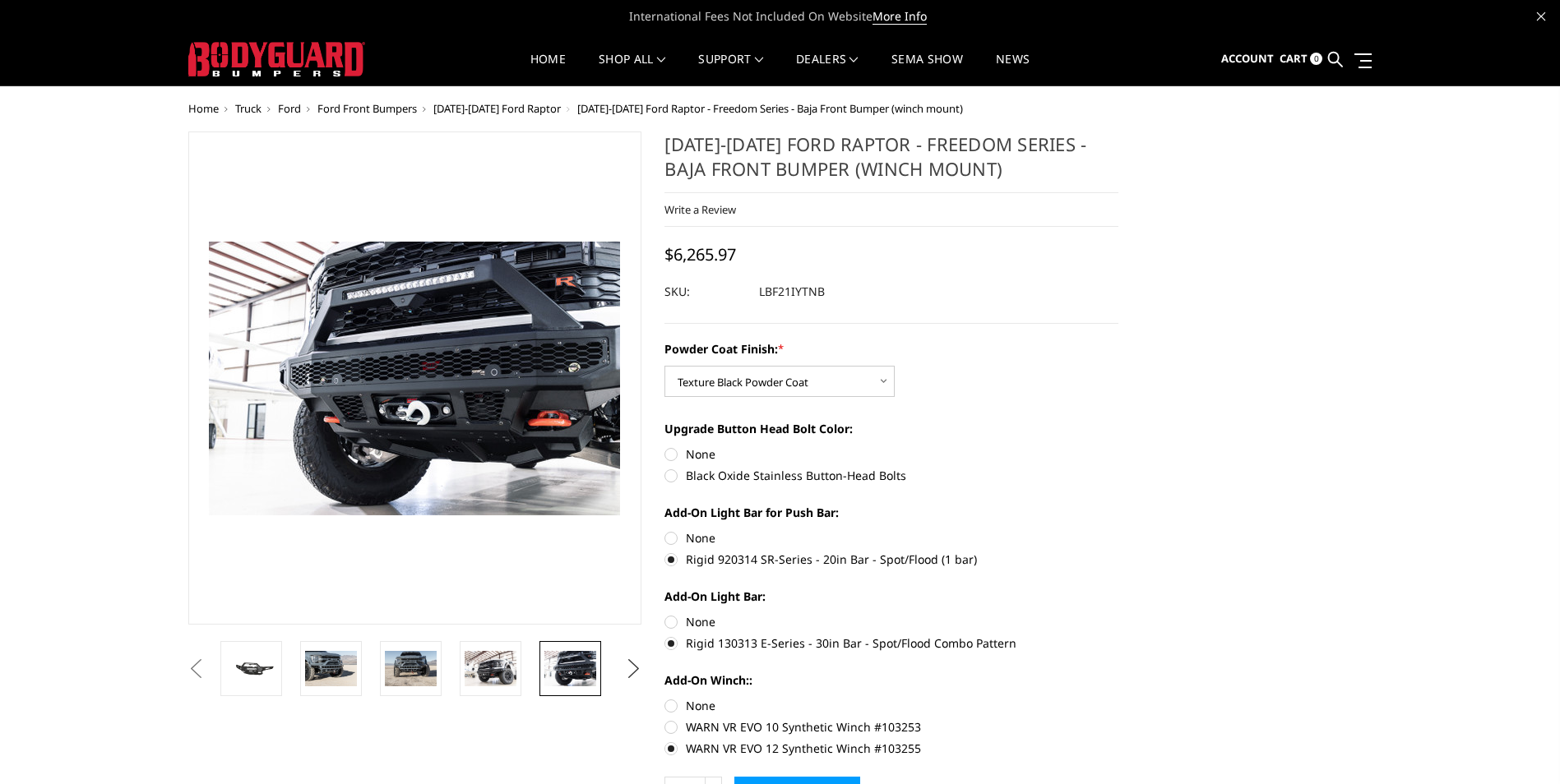
click at [631, 670] on button "Next" at bounding box center [633, 669] width 24 height 24
click at [631, 669] on button "Next" at bounding box center [633, 669] width 24 height 24
click at [632, 669] on button "Next" at bounding box center [633, 669] width 24 height 24
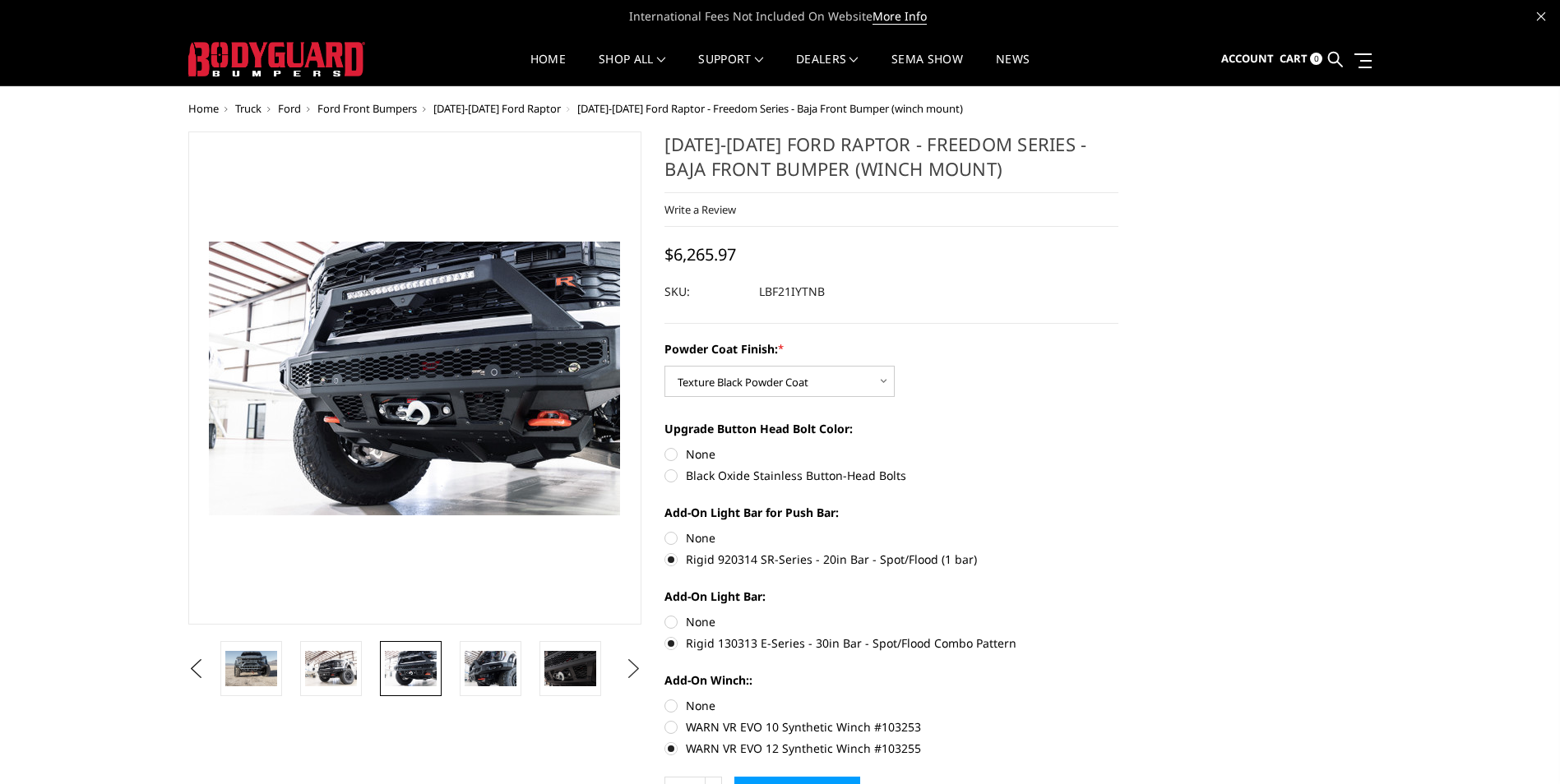
click at [634, 669] on button "Next" at bounding box center [633, 669] width 24 height 24
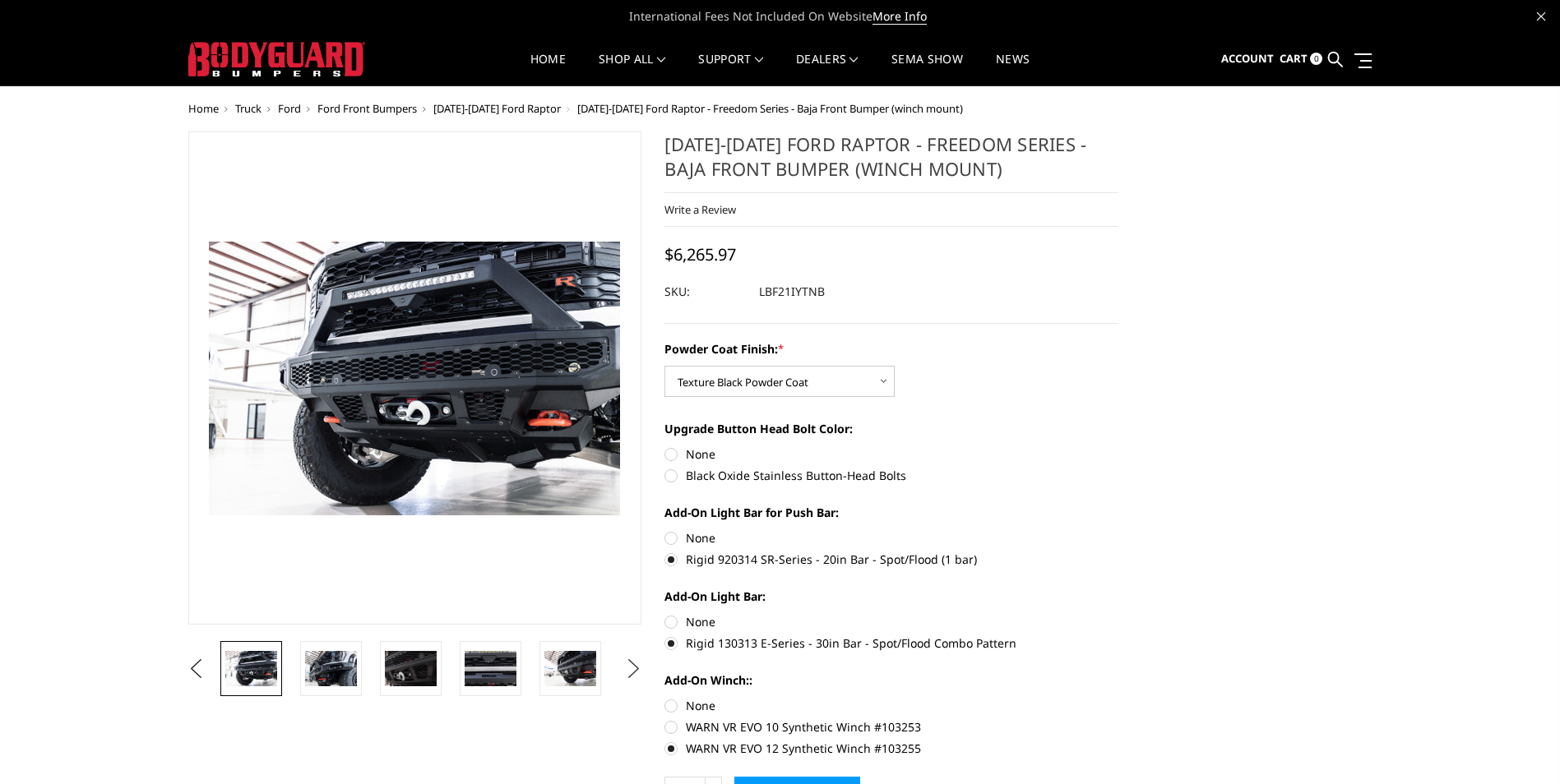
click at [634, 669] on button "Next" at bounding box center [633, 669] width 24 height 24
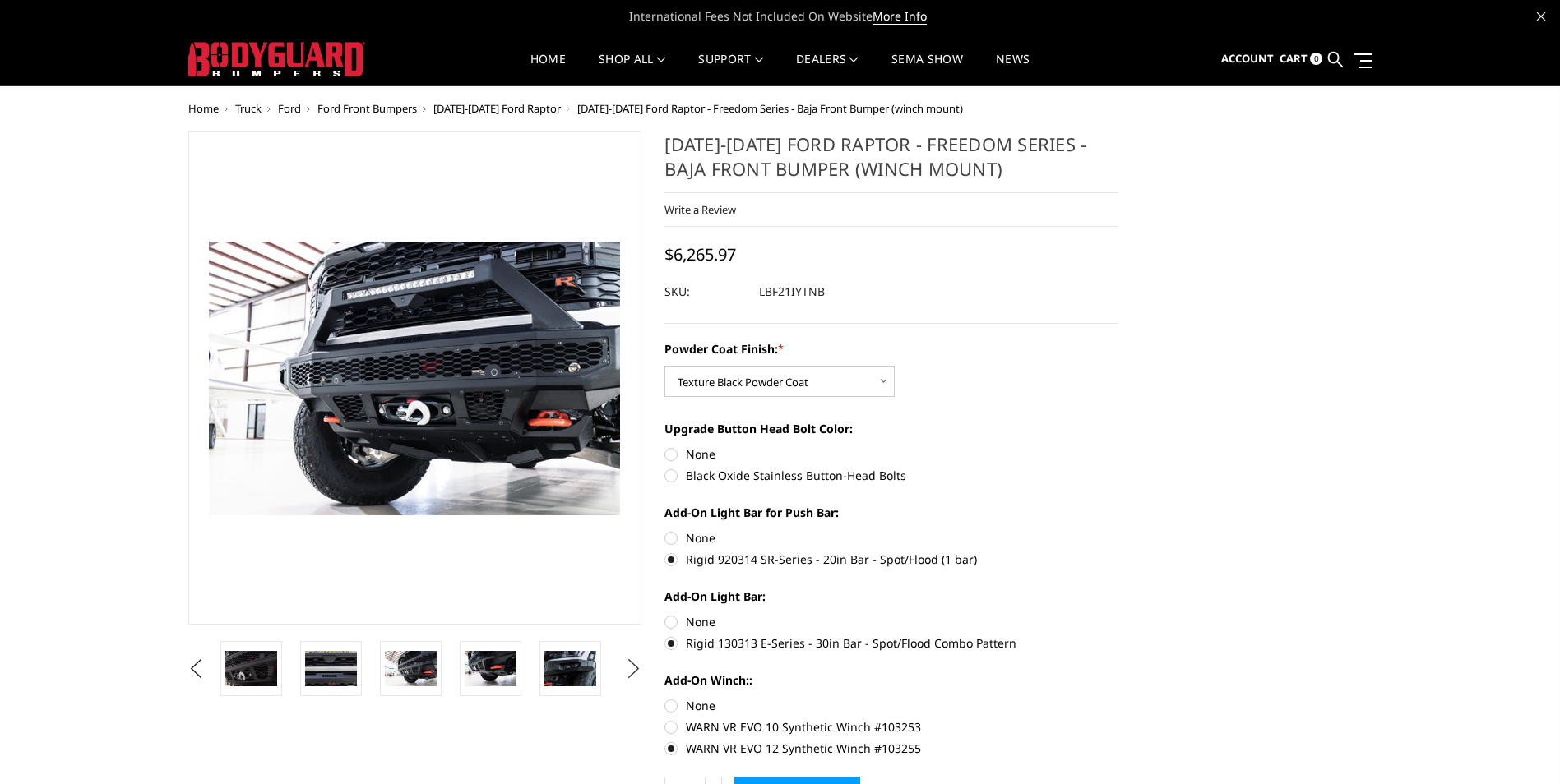
click at [634, 669] on button "Next" at bounding box center [633, 669] width 24 height 24
click at [560, 666] on img at bounding box center [571, 667] width 52 height 34
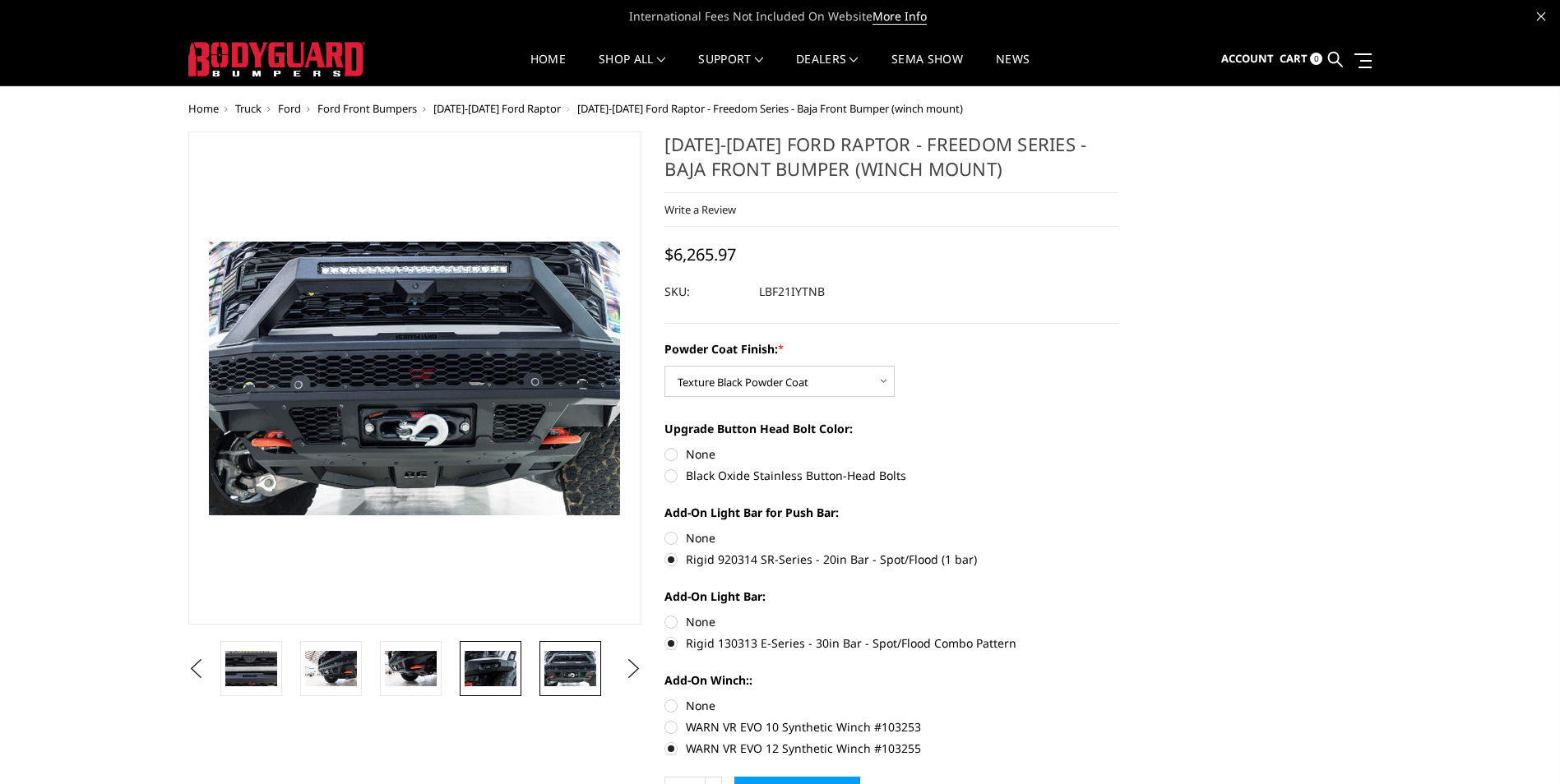
click at [490, 667] on img at bounding box center [490, 667] width 52 height 34
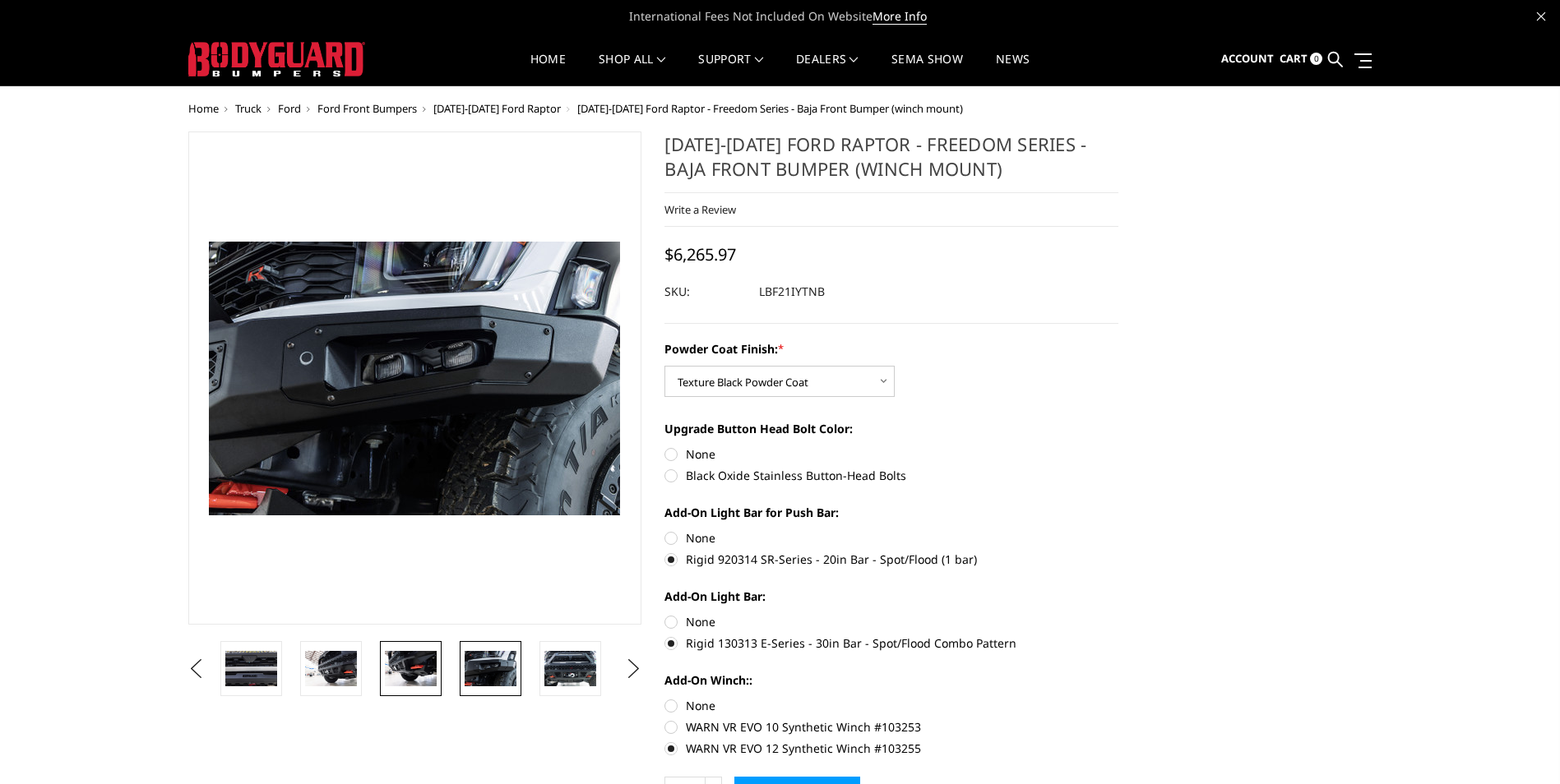
click at [407, 670] on img at bounding box center [411, 667] width 52 height 34
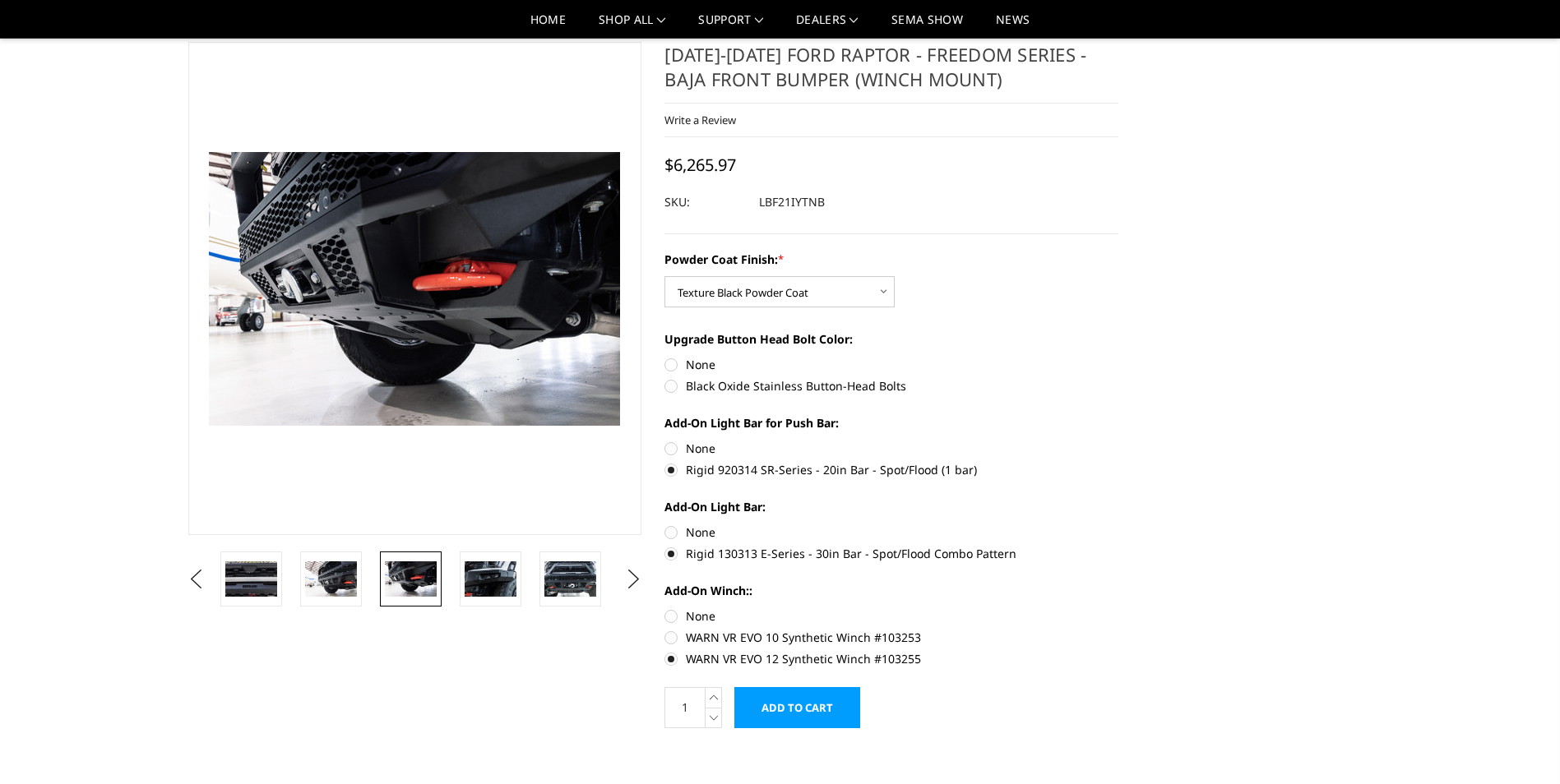
scroll to position [82, 0]
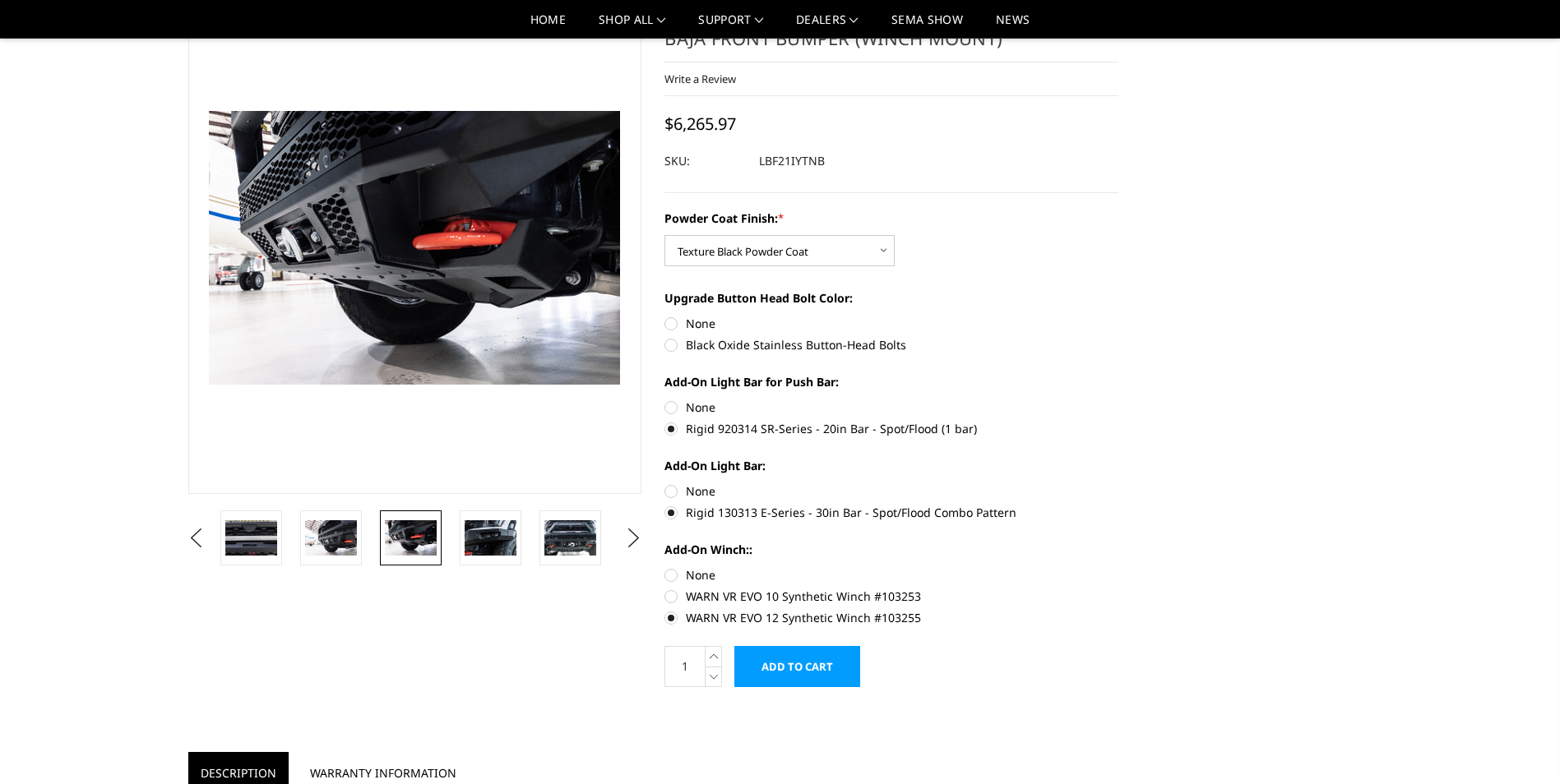
click at [729, 349] on label "Black Oxide Stainless Button-Head Bolts" at bounding box center [891, 345] width 454 height 18
click at [1118, 316] on input "Black Oxide Stainless Button-Head Bolts" at bounding box center [1118, 315] width 1 height 1
radio input "true"
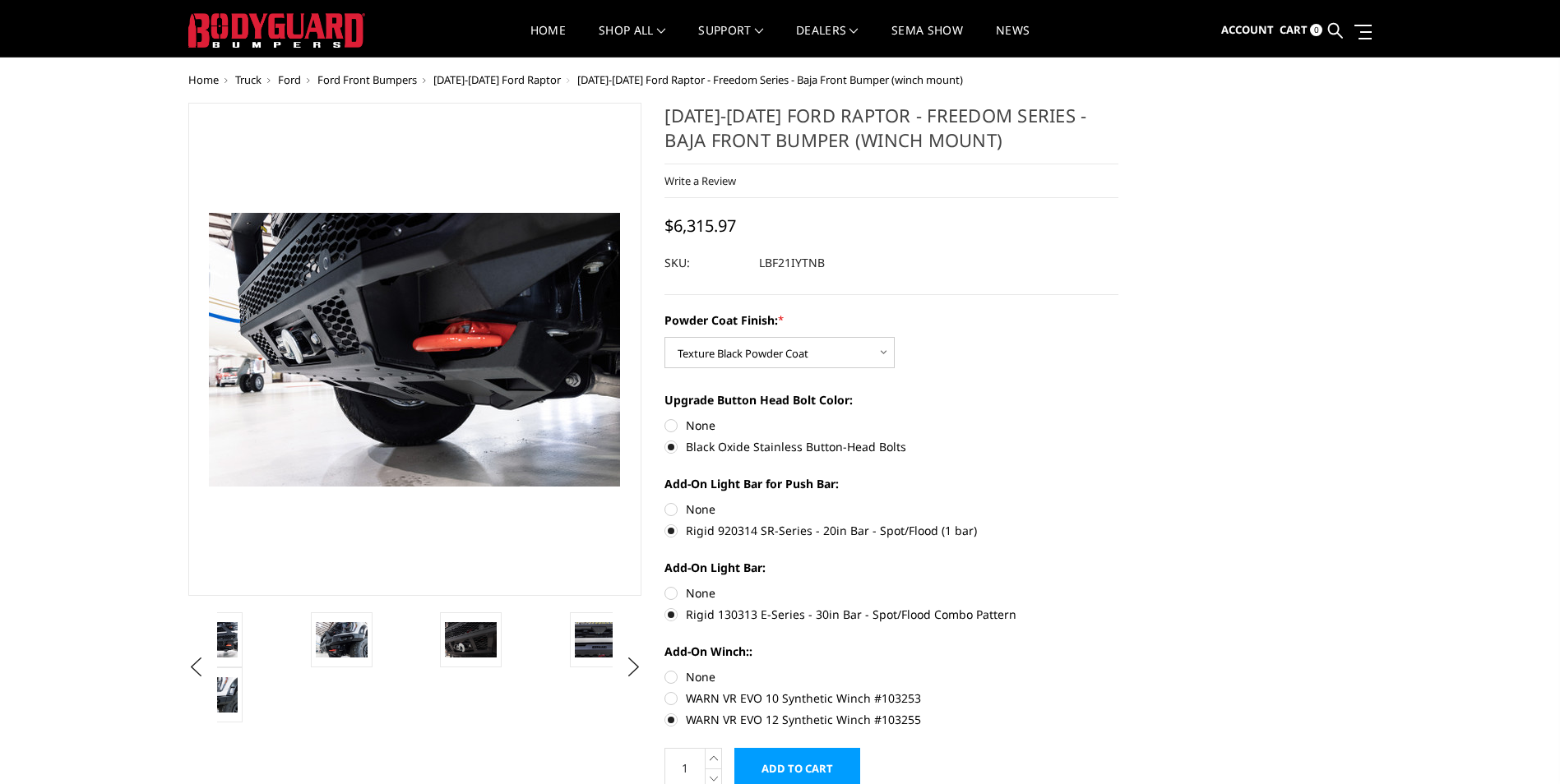
scroll to position [0, 0]
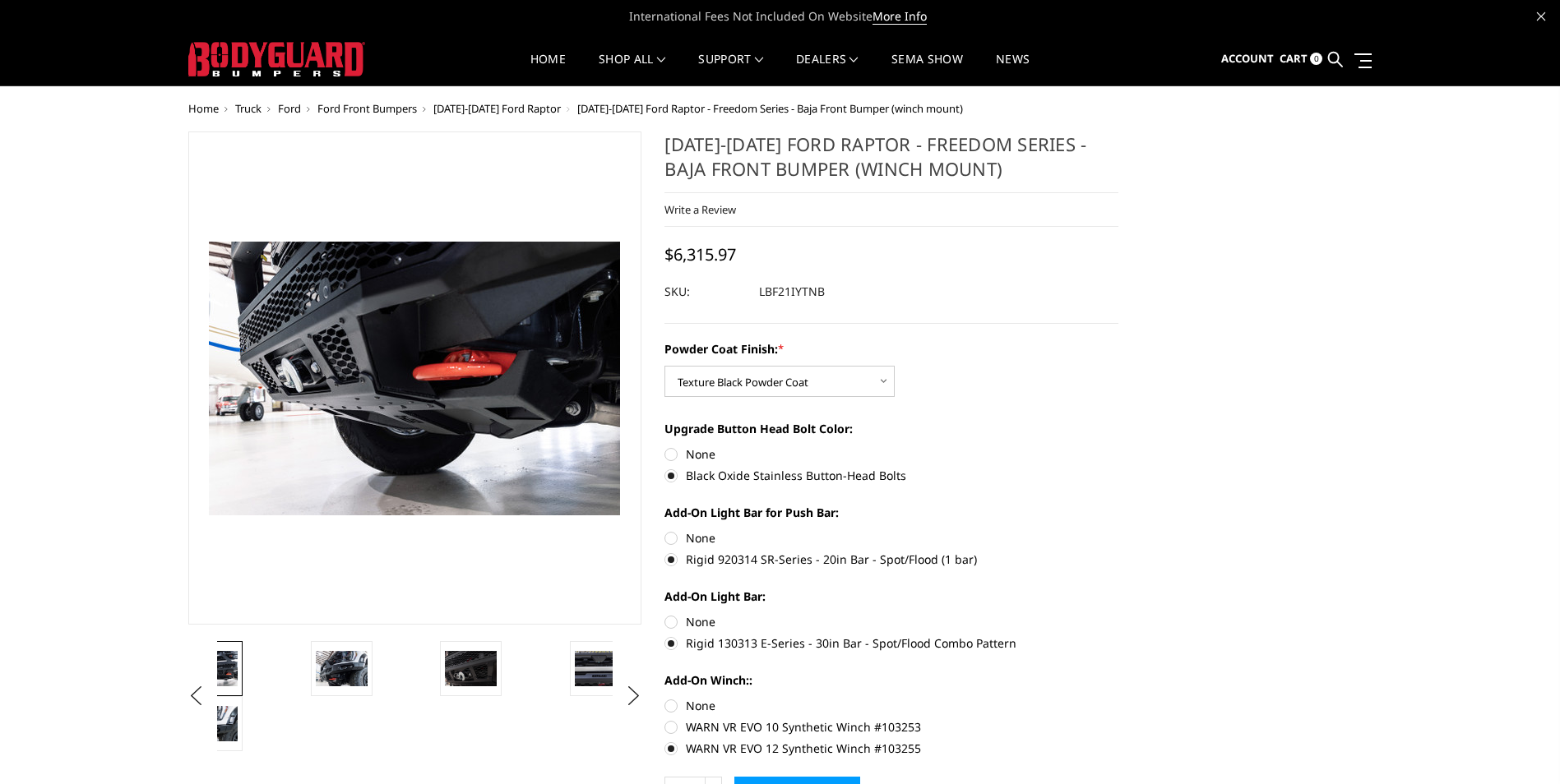
click at [237, 676] on img at bounding box center [212, 667] width 52 height 34
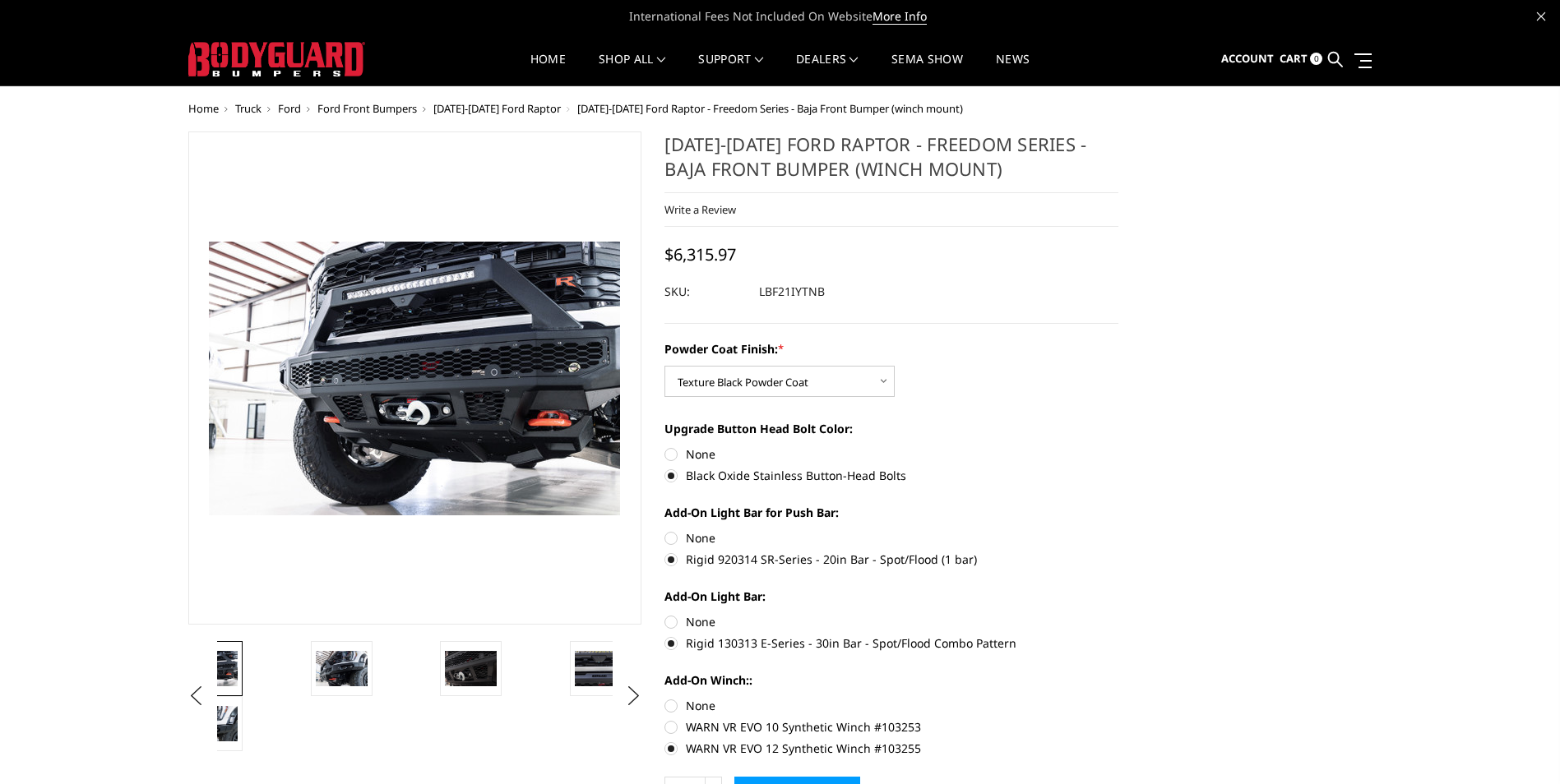
click at [518, 111] on span "[DATE]-[DATE] Ford Raptor" at bounding box center [497, 108] width 128 height 15
